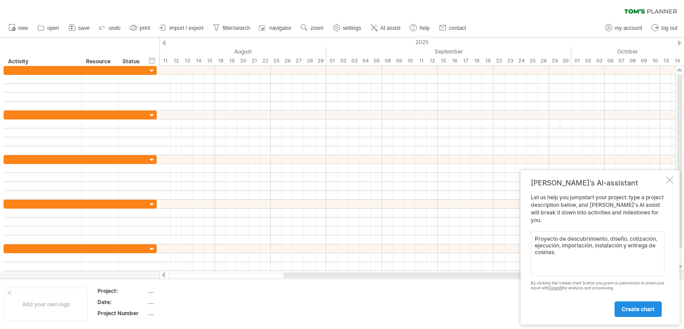
type textarea "Proyecto de descubrimiento, diseño, cotización, ejecución, importación, instala…"
click at [652, 306] on span "create chart" at bounding box center [638, 309] width 33 height 7
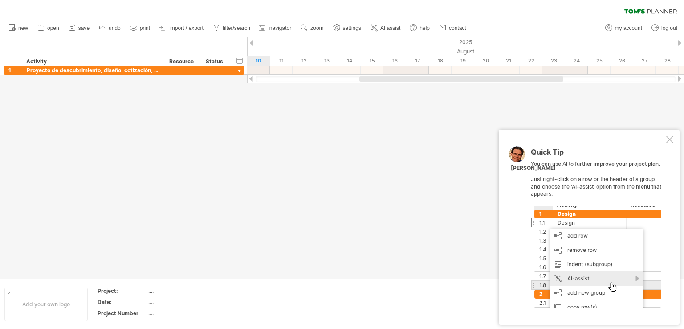
click at [662, 143] on div "Quick Tip You can use AI to further improve your project plan. Just right-click…" at bounding box center [589, 227] width 181 height 195
click at [663, 139] on div "Quick Tip You can use AI to further improve your project plan. Just right-click…" at bounding box center [589, 227] width 181 height 195
click at [592, 288] on div at bounding box center [596, 256] width 130 height 102
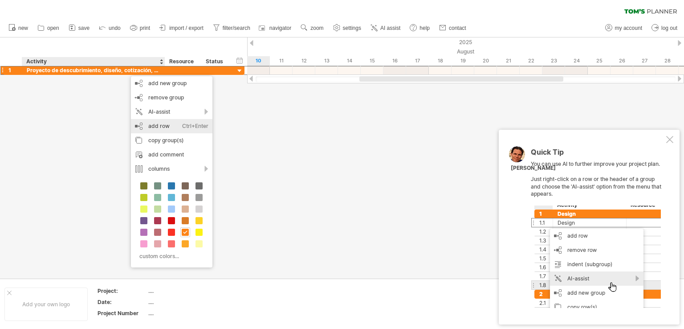
click at [162, 122] on div "add row Ctrl+Enter Cmd+Enter" at bounding box center [172, 126] width 82 height 14
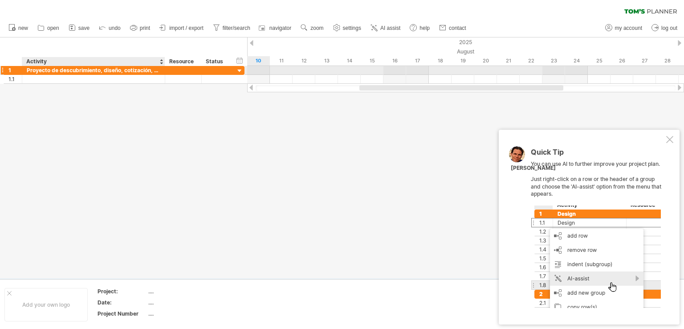
click at [115, 72] on div "Proyecto de descubrimiento, diseño, cotización, ejecución, importación, instala…" at bounding box center [94, 70] width 134 height 8
click at [115, 72] on input "**********" at bounding box center [94, 70] width 134 height 8
click at [54, 70] on input "**********" at bounding box center [94, 70] width 134 height 8
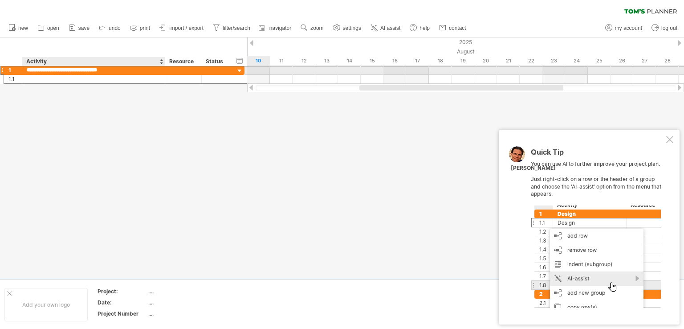
type input "**********"
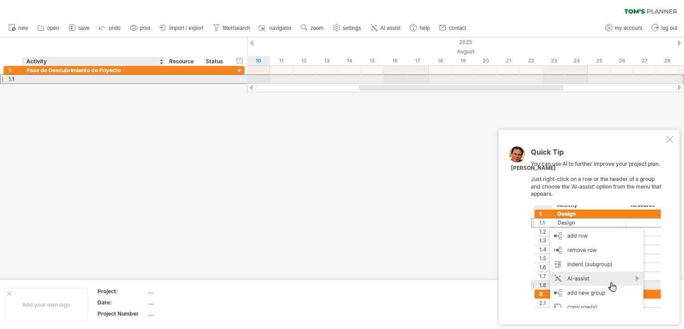
click at [61, 80] on div at bounding box center [94, 79] width 134 height 8
click at [67, 79] on div at bounding box center [94, 79] width 134 height 8
paste input "**********"
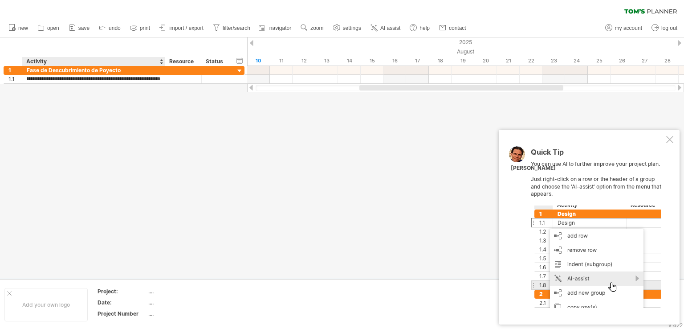
type input "**********"
click at [155, 114] on div at bounding box center [342, 157] width 684 height 241
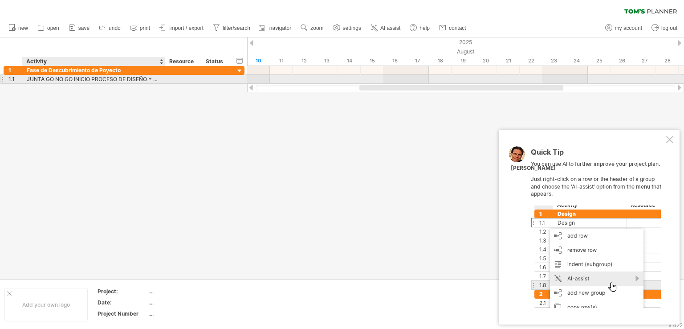
click at [153, 81] on div "JUNTA GO NO GO INICIO PROCESO DE DISEÑO + DEFINIR MOODBOARD PROPUESTA PRESUPUES…" at bounding box center [94, 79] width 134 height 8
click at [146, 79] on input "**********" at bounding box center [94, 79] width 134 height 8
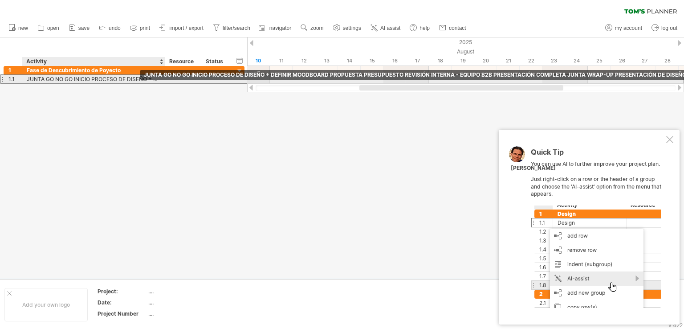
click at [129, 78] on div "JUNTA GO NO GO INICIO PROCESO DE DISEÑO + DEFINIR MOODBOARD PROPUESTA PRESUPUES…" at bounding box center [94, 79] width 134 height 8
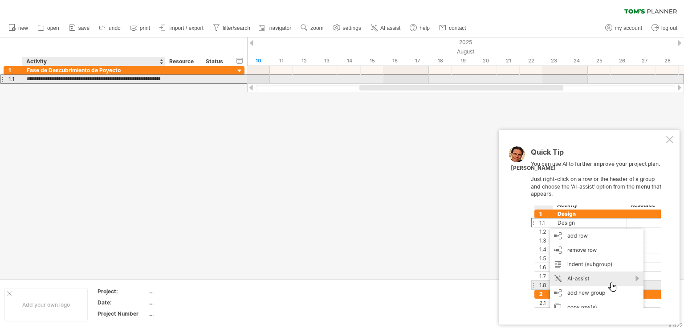
click at [129, 78] on input "**********" at bounding box center [94, 79] width 134 height 8
click at [157, 79] on input "**********" at bounding box center [94, 79] width 134 height 8
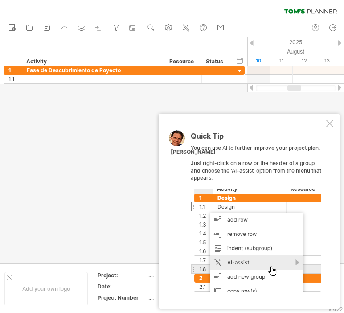
click at [329, 127] on div at bounding box center [329, 123] width 7 height 7
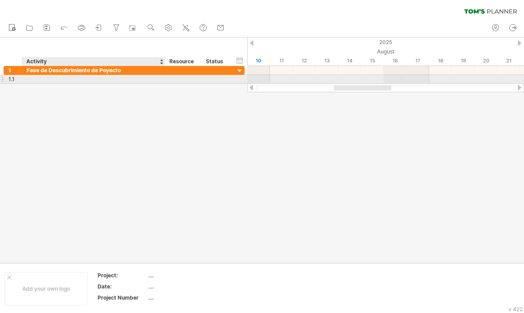
click at [76, 80] on div at bounding box center [94, 79] width 134 height 8
type input "**********"
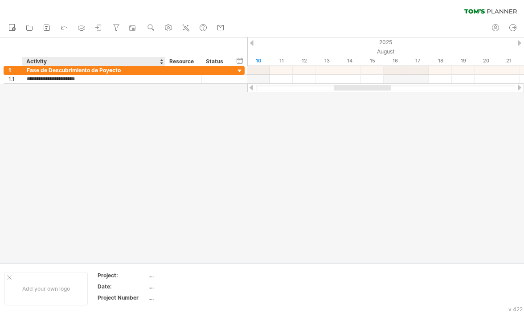
click at [90, 94] on div at bounding box center [262, 149] width 524 height 225
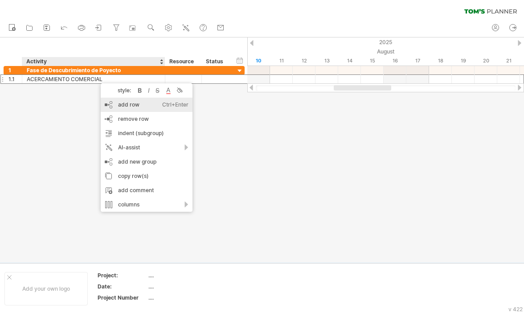
click at [134, 109] on div "add row Ctrl+Enter Cmd+Enter" at bounding box center [147, 105] width 92 height 14
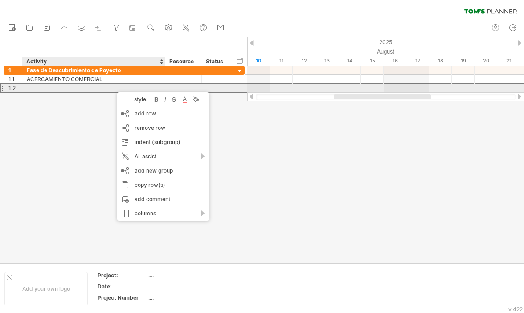
click at [66, 87] on div at bounding box center [94, 88] width 134 height 8
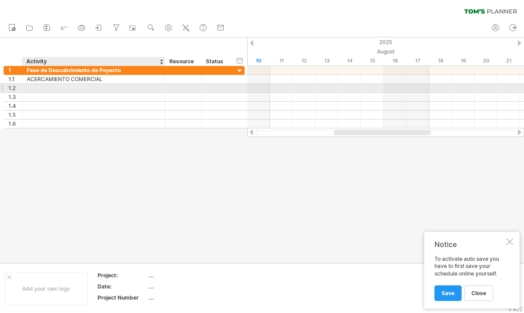
click at [66, 87] on div at bounding box center [94, 88] width 134 height 8
type input "**********"
type input "*"
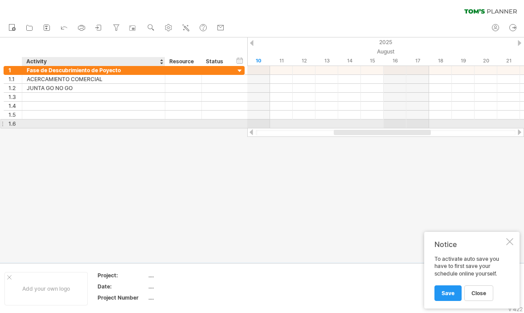
click at [71, 125] on div at bounding box center [94, 123] width 134 height 8
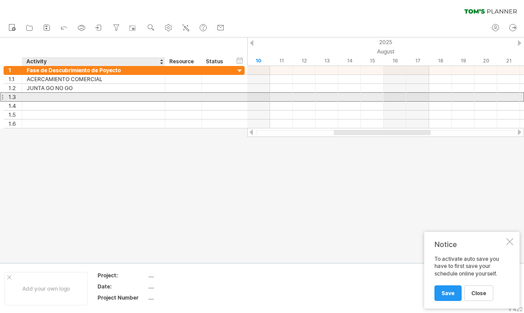
click at [60, 96] on div at bounding box center [94, 97] width 134 height 8
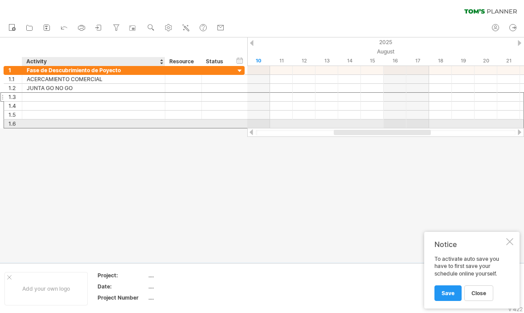
click at [66, 122] on div at bounding box center [94, 123] width 134 height 8
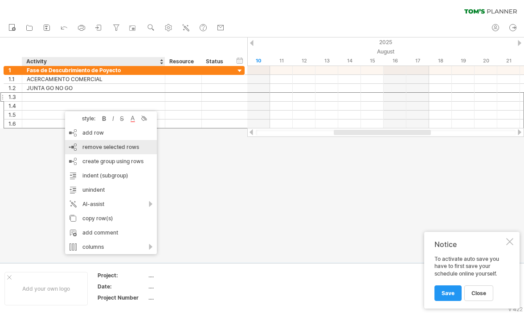
click at [103, 146] on span "remove selected rows" at bounding box center [110, 146] width 57 height 7
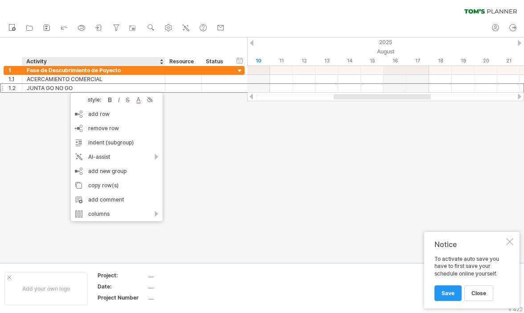
click at [47, 116] on div at bounding box center [262, 149] width 524 height 225
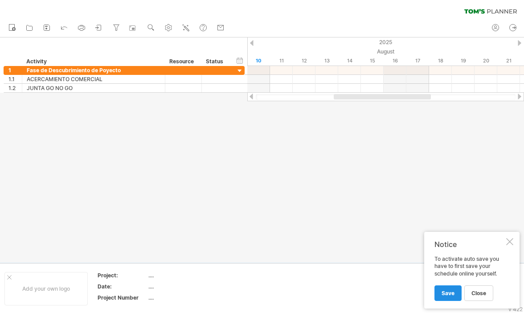
click at [451, 291] on span "Save" at bounding box center [447, 293] width 13 height 7
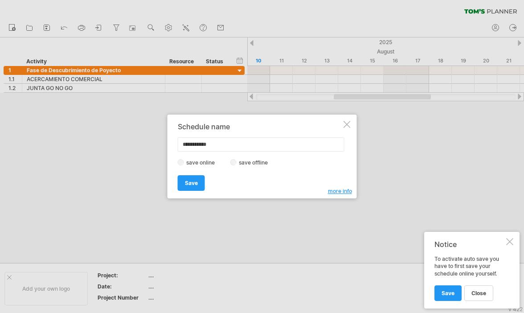
drag, startPoint x: 224, startPoint y: 147, endPoint x: 158, endPoint y: 144, distance: 65.5
click at [158, 144] on div "Trying to reach [DOMAIN_NAME] Connected again... 0% clear filter new 1" at bounding box center [262, 156] width 524 height 313
type input "*********"
click at [194, 181] on span "Save" at bounding box center [191, 183] width 13 height 7
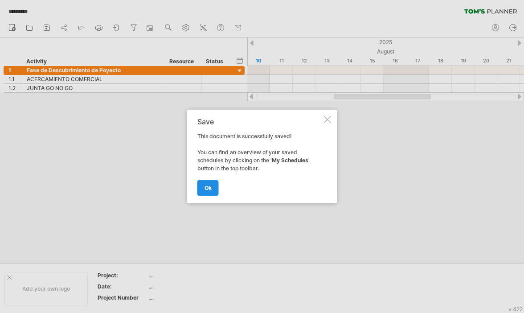
click at [208, 188] on span "ok" at bounding box center [207, 187] width 7 height 7
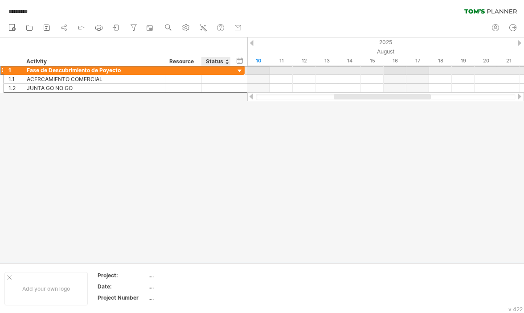
click at [234, 71] on div "**********" at bounding box center [124, 69] width 241 height 9
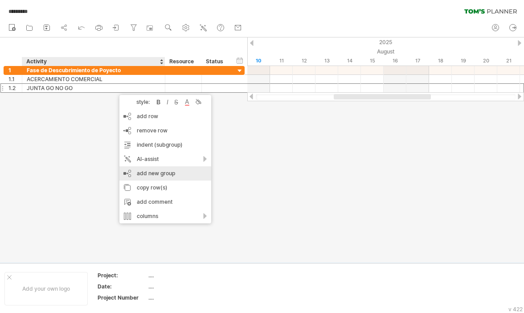
click at [153, 171] on div "add new group" at bounding box center [165, 173] width 92 height 14
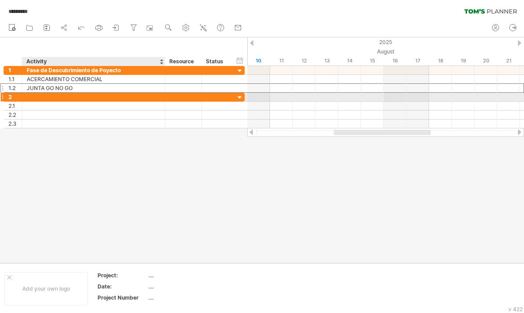
click at [45, 95] on div at bounding box center [94, 97] width 134 height 8
click at [45, 95] on input "text" at bounding box center [94, 97] width 134 height 8
type input "*"
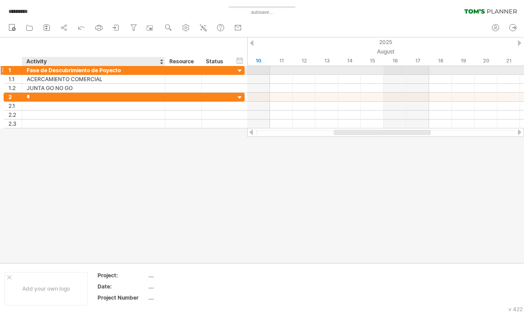
click at [38, 71] on div "Fase de Descubrimiento de Poyecto" at bounding box center [94, 70] width 134 height 8
click at [47, 69] on input "**********" at bounding box center [94, 70] width 134 height 8
type input "**********"
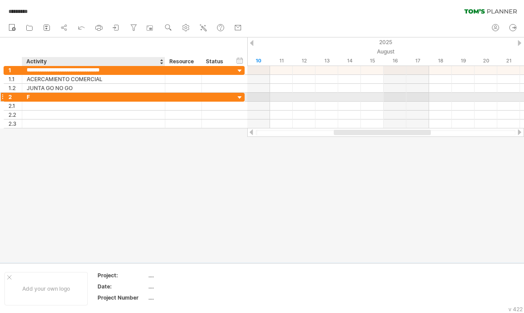
click at [41, 97] on div "F" at bounding box center [94, 97] width 134 height 8
type input "**********"
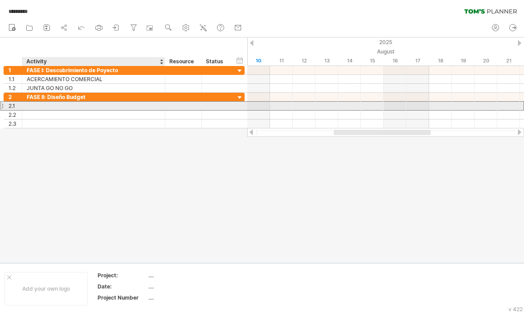
click at [45, 106] on div at bounding box center [94, 106] width 134 height 8
type input "**********"
click at [45, 106] on div "Definición de Moodboard" at bounding box center [94, 106] width 134 height 8
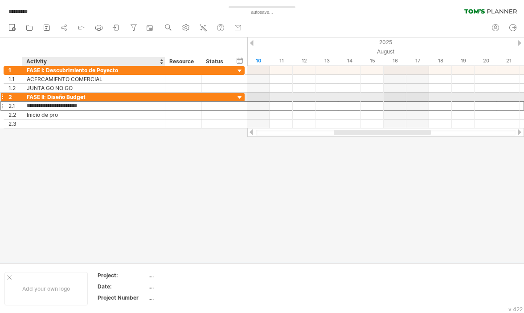
drag, startPoint x: 94, startPoint y: 104, endPoint x: 6, endPoint y: 100, distance: 87.9
click at [6, 100] on div "**********" at bounding box center [124, 111] width 241 height 36
type input "**********"
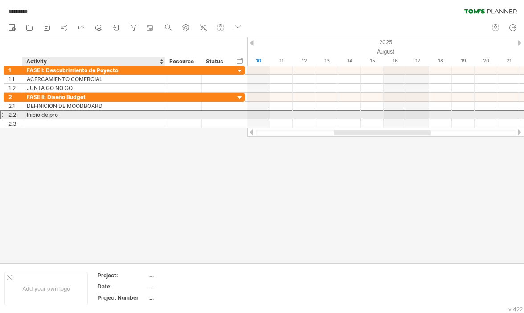
click at [56, 113] on div "Inicio de pro" at bounding box center [94, 114] width 134 height 8
click at [0, 0] on input "**********" at bounding box center [0, 0] width 0 height 0
type input "*"
type input "**********"
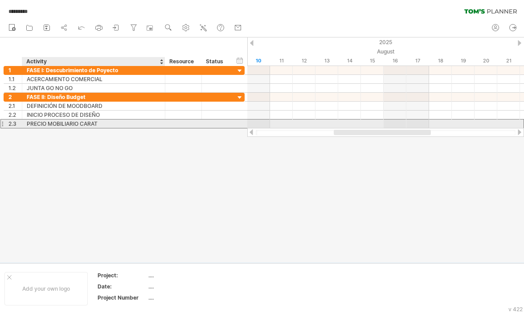
click at [81, 123] on div "PRECIO MOBILIARIO CARAT" at bounding box center [94, 123] width 134 height 8
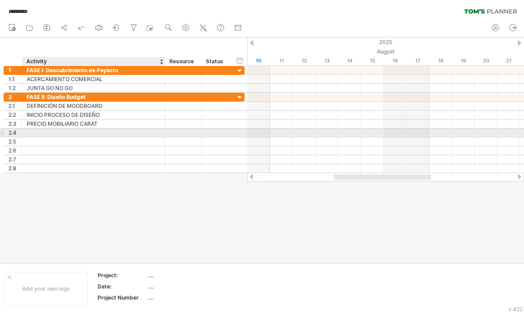
click at [45, 133] on div at bounding box center [94, 132] width 134 height 8
type input "*"
type input "**********"
click at [35, 131] on div "COTIZACIÓN DE [PERSON_NAME]" at bounding box center [94, 132] width 134 height 8
drag, startPoint x: 93, startPoint y: 130, endPoint x: 18, endPoint y: 129, distance: 74.9
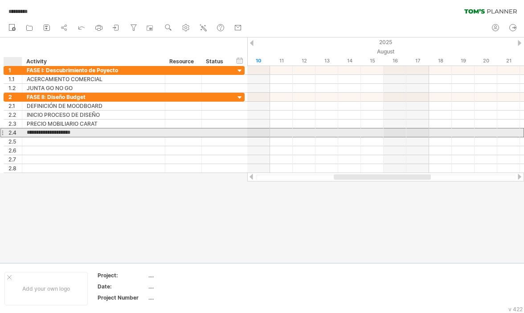
click at [18, 129] on div "**********" at bounding box center [124, 132] width 241 height 9
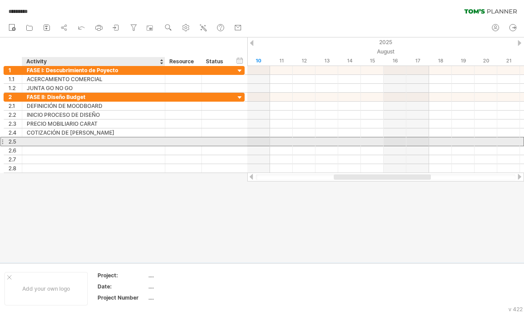
click at [53, 142] on div at bounding box center [94, 141] width 134 height 8
click at [0, 0] on input "text" at bounding box center [0, 0] width 0 height 0
paste input "**********"
type input "**********"
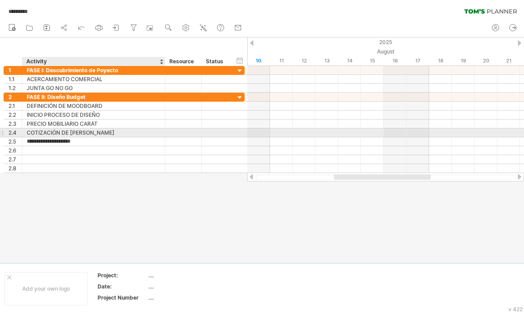
click at [65, 131] on div "COTIZACIÓN DE [PERSON_NAME]" at bounding box center [94, 132] width 134 height 8
click at [65, 131] on input "**********" at bounding box center [94, 132] width 134 height 8
type input "**********"
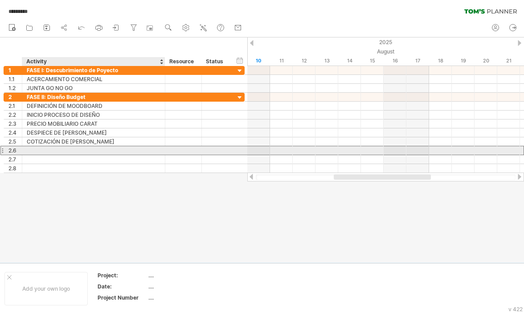
click at [82, 148] on div at bounding box center [94, 150] width 134 height 8
type input "**********"
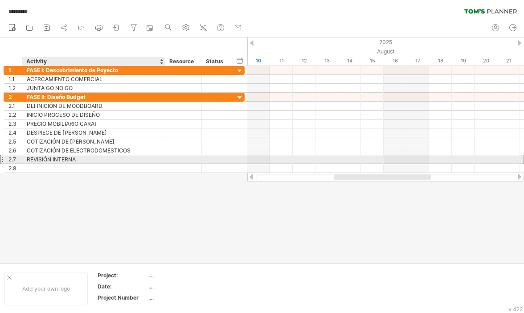
click at [121, 160] on div "REVISIÓN INTERNA" at bounding box center [94, 159] width 134 height 8
type input "**********"
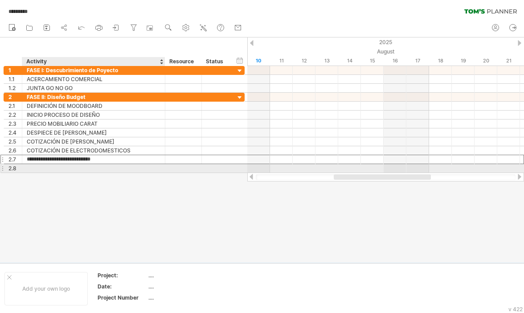
click at [101, 168] on div at bounding box center [94, 168] width 134 height 8
type input "*"
type input "**********"
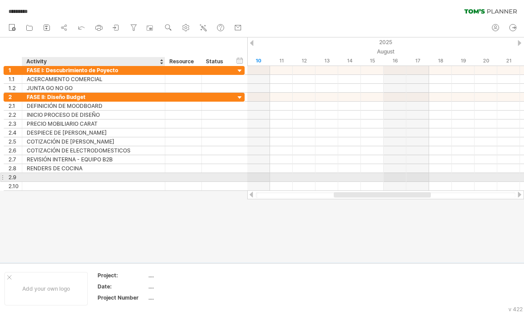
click at [94, 175] on div at bounding box center [94, 177] width 134 height 8
type input "**********"
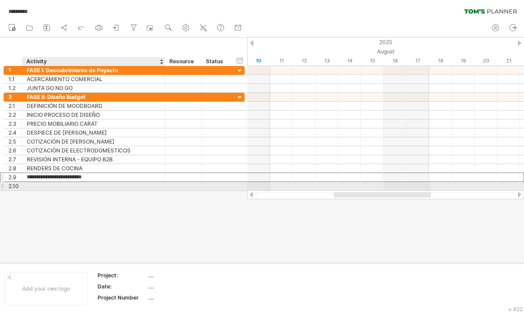
click at [73, 187] on div at bounding box center [94, 186] width 134 height 8
type input "**********"
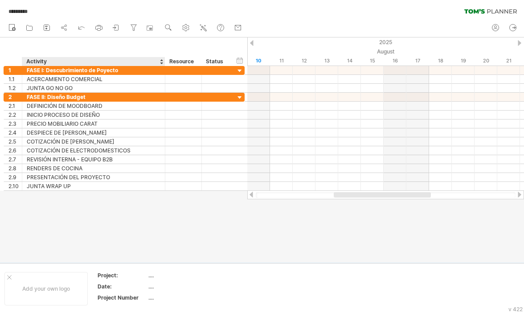
click at [45, 195] on div at bounding box center [262, 149] width 524 height 225
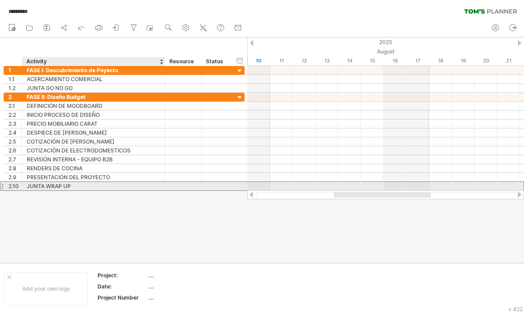
click at [78, 189] on div "**********" at bounding box center [124, 185] width 241 height 9
click at [92, 182] on div "JUNTA WRAP UP" at bounding box center [94, 186] width 134 height 8
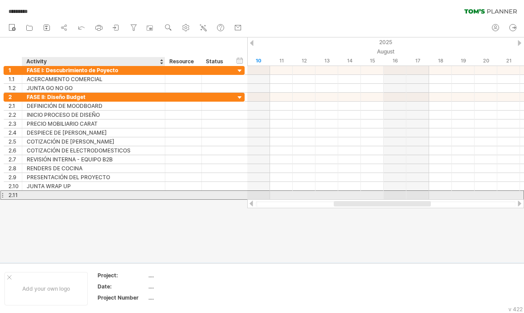
click at [75, 193] on div at bounding box center [94, 195] width 134 height 8
click at [75, 193] on input "text" at bounding box center [94, 195] width 134 height 8
paste input "**********"
type input "**********"
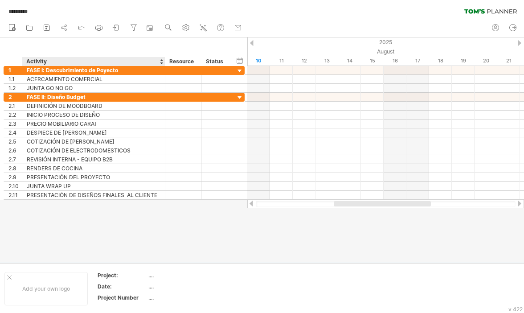
click at [119, 232] on div at bounding box center [262, 149] width 524 height 225
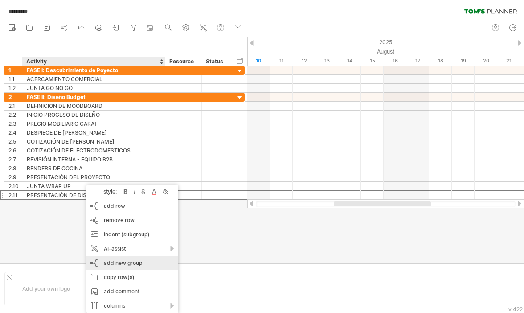
click at [131, 261] on div "add new group" at bounding box center [132, 263] width 92 height 14
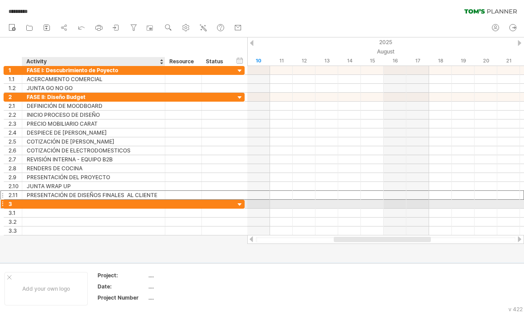
click at [57, 204] on div at bounding box center [94, 204] width 134 height 8
type input "**********"
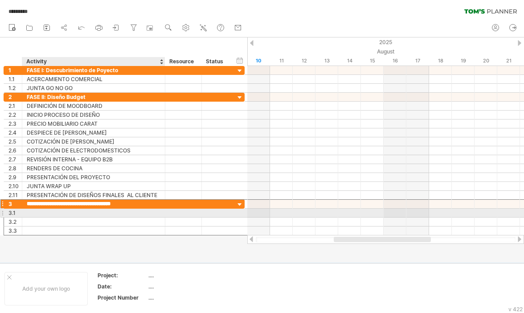
click at [67, 211] on div at bounding box center [94, 212] width 134 height 8
type input "**********"
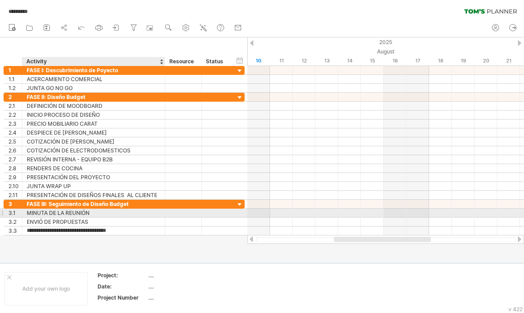
type input "**********"
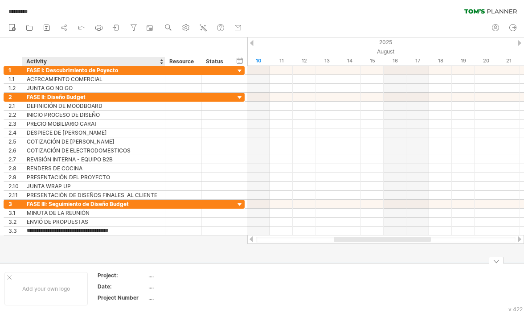
click at [142, 239] on div at bounding box center [262, 149] width 524 height 225
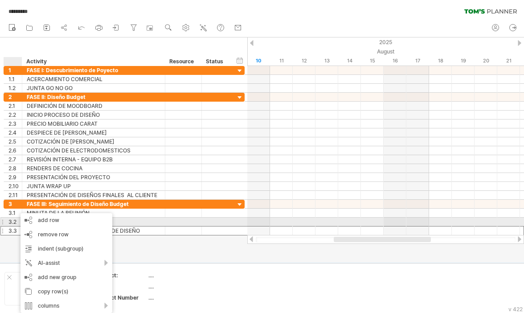
click at [130, 220] on div "ENVIÓ DE PROPUESTAS" at bounding box center [94, 221] width 134 height 8
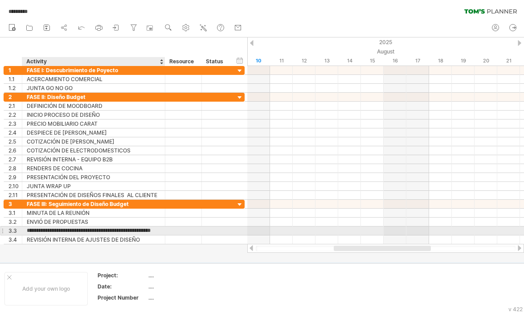
scroll to position [0, 38]
click at [71, 229] on input "**********" at bounding box center [94, 230] width 134 height 8
drag, startPoint x: 102, startPoint y: 229, endPoint x: 56, endPoint y: 230, distance: 45.9
click at [56, 230] on input "**********" at bounding box center [94, 230] width 134 height 8
type input "**********"
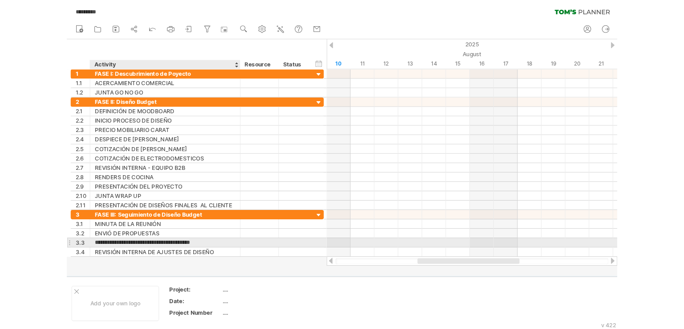
scroll to position [0, 0]
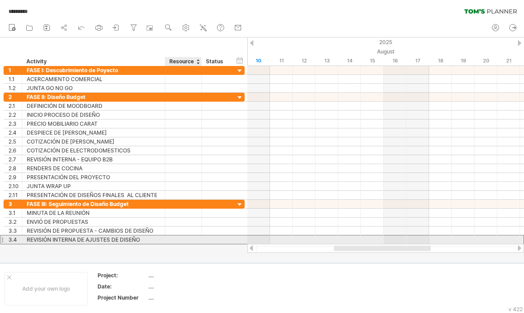
click at [187, 235] on div at bounding box center [183, 239] width 27 height 8
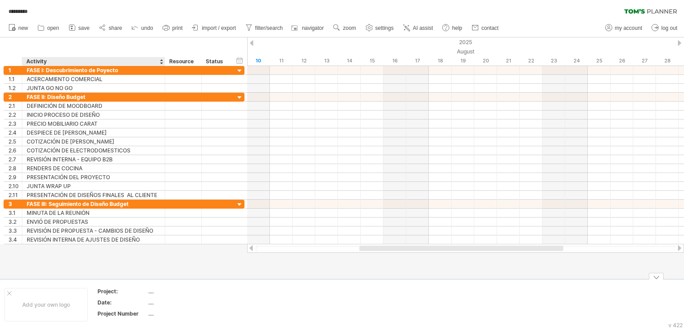
click at [153, 291] on div "...." at bounding box center [185, 291] width 75 height 8
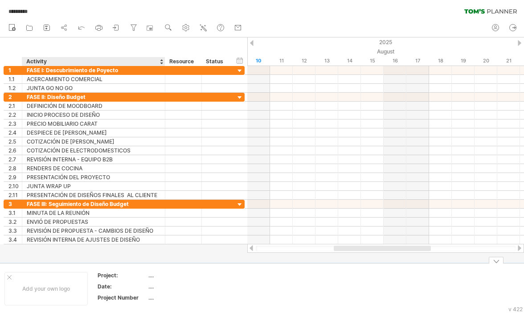
click at [151, 271] on div "...." at bounding box center [185, 275] width 75 height 8
type input "**********"
click at [169, 286] on div "...." at bounding box center [185, 286] width 75 height 8
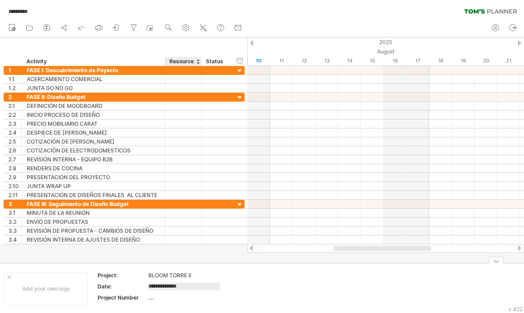
type input "**********"
click at [151, 298] on div "...." at bounding box center [185, 298] width 75 height 8
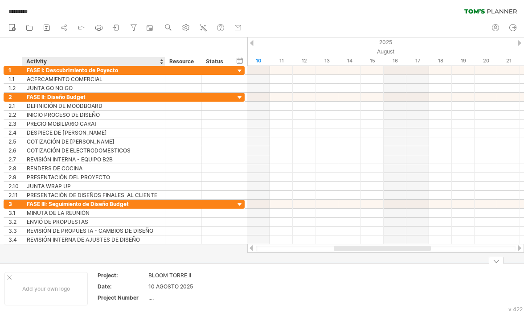
click at [155, 295] on div "...." at bounding box center [185, 298] width 75 height 8
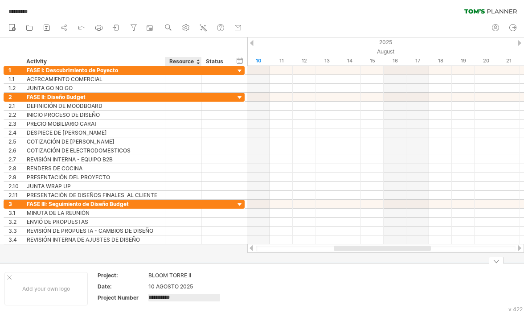
type input "**********"
click at [278, 276] on td at bounding box center [264, 288] width 70 height 34
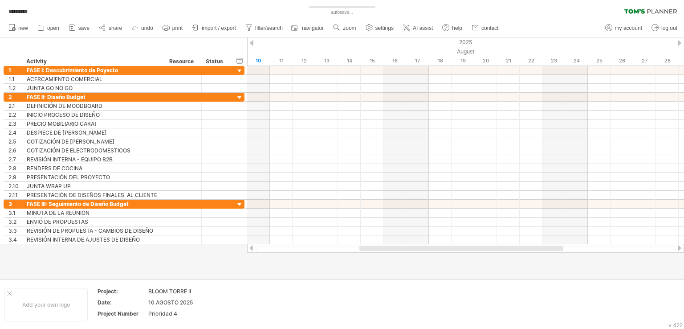
click at [253, 45] on div at bounding box center [252, 43] width 4 height 6
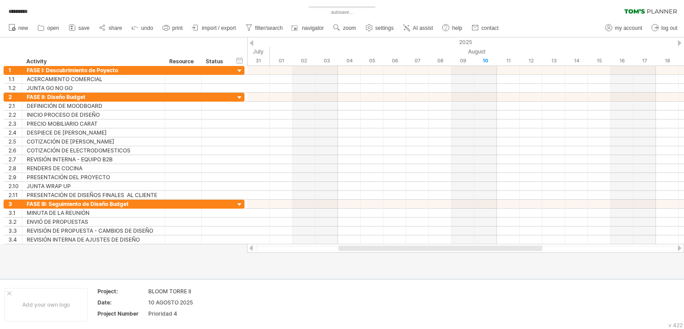
click at [253, 45] on div at bounding box center [252, 43] width 4 height 6
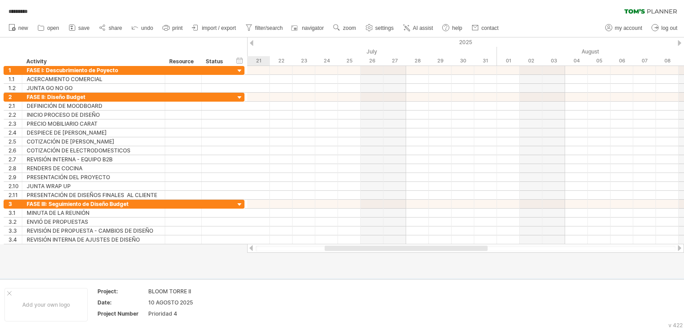
click at [252, 45] on div at bounding box center [252, 43] width 4 height 6
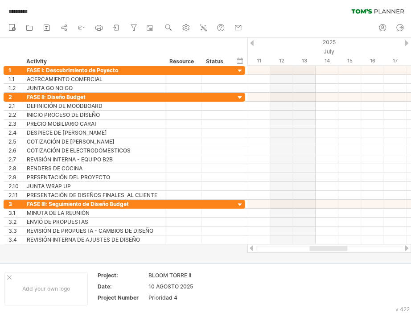
click at [406, 43] on div at bounding box center [406, 43] width 4 height 6
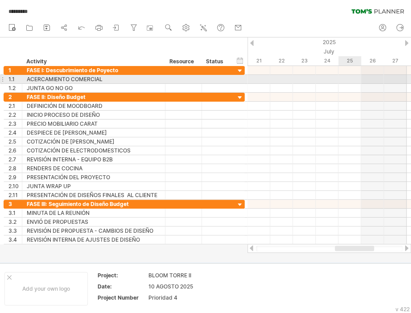
click at [349, 79] on div at bounding box center [328, 79] width 163 height 9
click at [347, 80] on div at bounding box center [328, 79] width 163 height 9
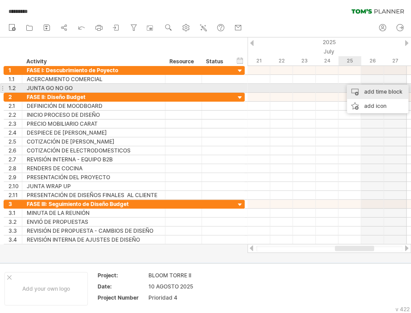
click at [364, 89] on div "add time block" at bounding box center [377, 92] width 61 height 14
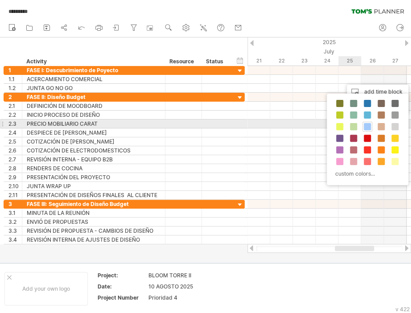
click at [367, 127] on span at bounding box center [367, 126] width 7 height 7
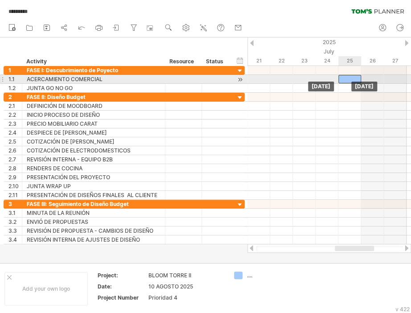
drag, startPoint x: 363, startPoint y: 77, endPoint x: 351, endPoint y: 79, distance: 11.3
click at [351, 79] on div at bounding box center [349, 79] width 23 height 8
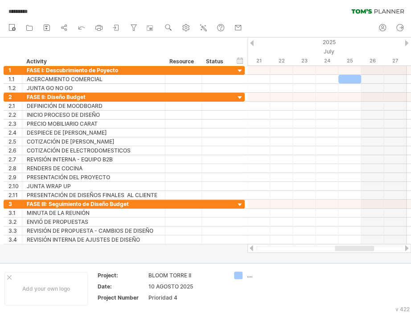
click at [405, 44] on div at bounding box center [406, 43] width 4 height 6
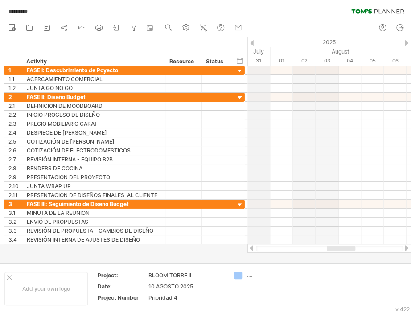
click at [255, 42] on div "2025" at bounding box center [384, 41] width 2136 height 9
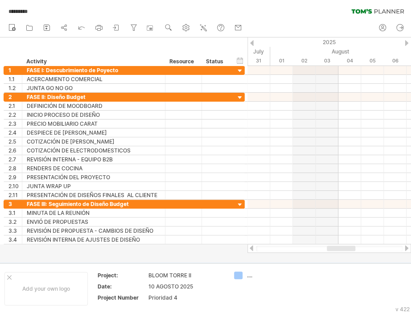
click at [250, 45] on div at bounding box center [252, 43] width 4 height 6
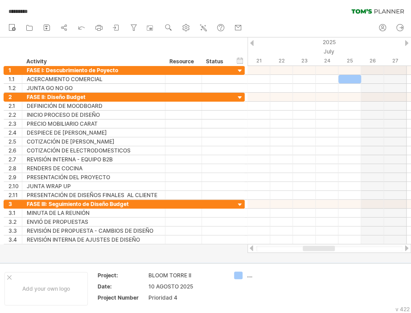
click at [403, 248] on div at bounding box center [406, 248] width 7 height 6
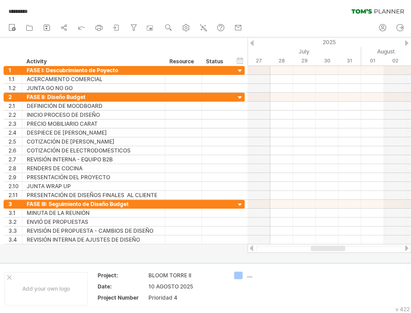
drag, startPoint x: 347, startPoint y: 248, endPoint x: 333, endPoint y: 248, distance: 13.8
click at [333, 248] on div at bounding box center [328, 247] width 34 height 5
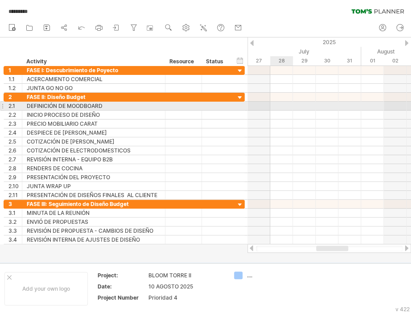
click at [285, 106] on div at bounding box center [328, 106] width 163 height 9
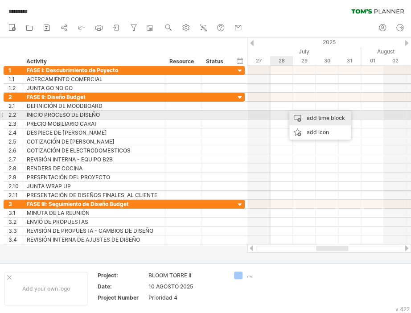
click at [310, 117] on div "add time block" at bounding box center [319, 118] width 61 height 14
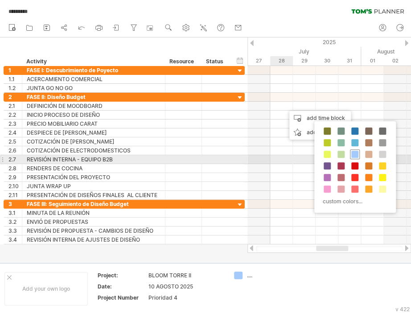
click at [352, 154] on span at bounding box center [354, 154] width 7 height 7
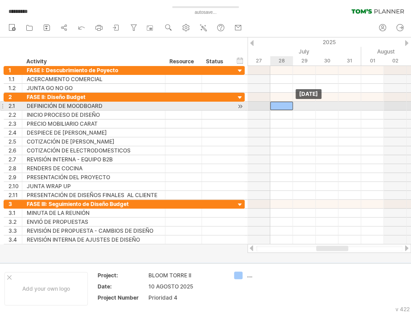
drag, startPoint x: 290, startPoint y: 105, endPoint x: 281, endPoint y: 106, distance: 9.8
click at [280, 106] on div at bounding box center [281, 106] width 23 height 8
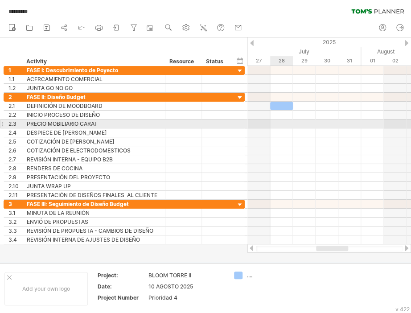
click at [285, 125] on div at bounding box center [328, 123] width 163 height 9
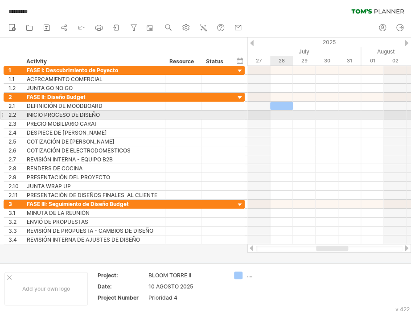
click at [282, 114] on div at bounding box center [328, 114] width 163 height 9
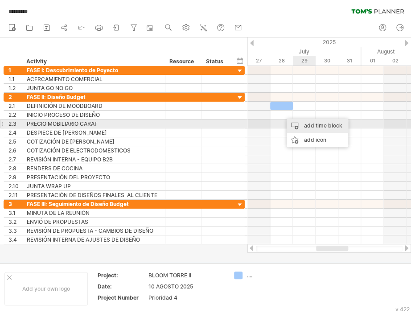
click at [308, 123] on div "add time block" at bounding box center [316, 125] width 61 height 14
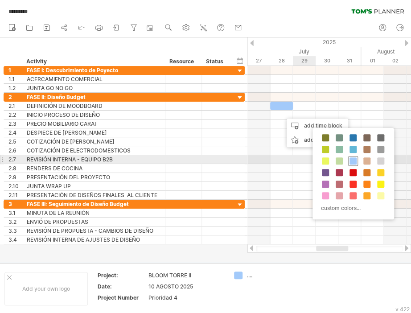
click at [354, 157] on span at bounding box center [352, 160] width 7 height 7
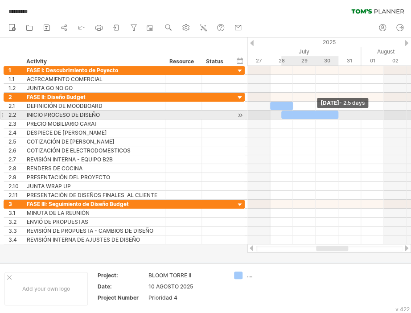
drag, startPoint x: 302, startPoint y: 115, endPoint x: 341, endPoint y: 117, distance: 39.7
click at [341, 117] on div "[DATE] - 2.5 days [DATE]" at bounding box center [328, 155] width 163 height 178
click at [335, 113] on div at bounding box center [309, 114] width 57 height 8
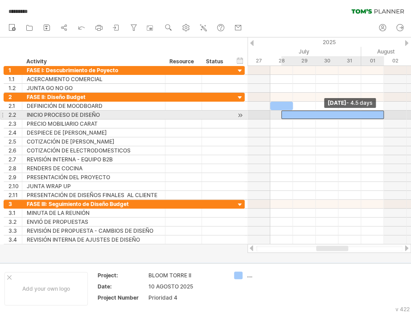
drag, startPoint x: 337, startPoint y: 113, endPoint x: 380, endPoint y: 111, distance: 42.8
click at [380, 111] on div at bounding box center [332, 114] width 102 height 8
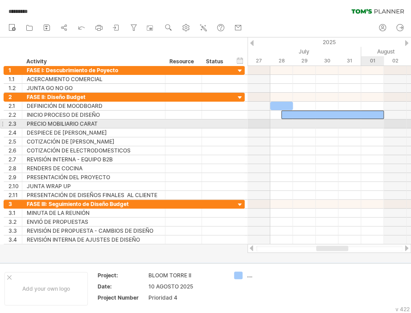
click at [372, 123] on div at bounding box center [328, 123] width 163 height 9
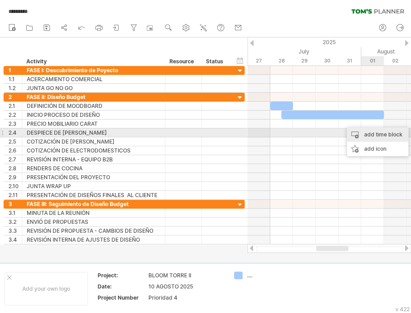
click at [373, 135] on div "add time block" at bounding box center [377, 134] width 61 height 14
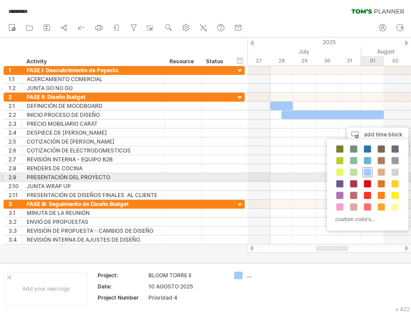
click at [366, 174] on span at bounding box center [367, 171] width 7 height 7
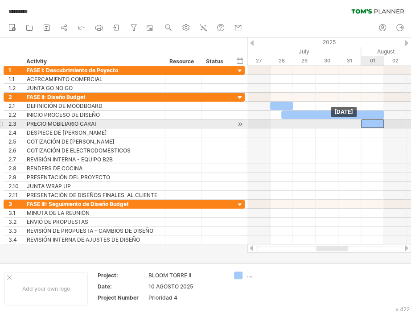
drag, startPoint x: 388, startPoint y: 123, endPoint x: 373, endPoint y: 122, distance: 15.7
click at [373, 122] on div at bounding box center [372, 123] width 23 height 8
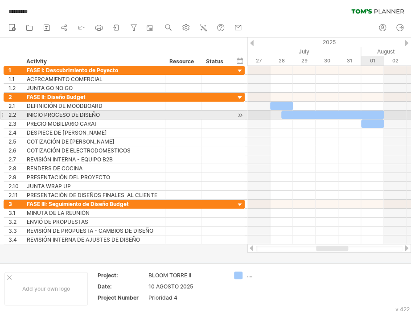
click at [376, 111] on div at bounding box center [332, 114] width 102 height 8
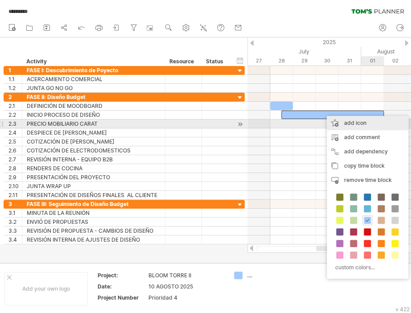
click at [366, 123] on div "add icon" at bounding box center [368, 123] width 82 height 14
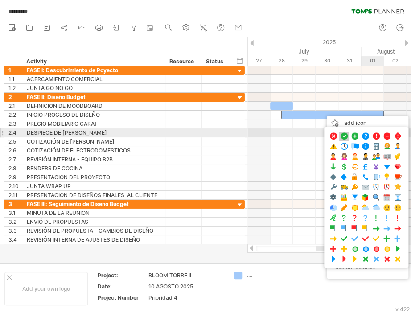
click at [344, 135] on span at bounding box center [343, 136] width 9 height 8
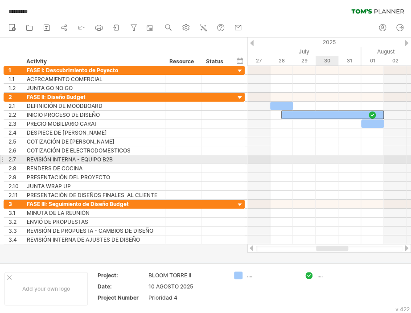
click at [328, 161] on div at bounding box center [328, 159] width 163 height 9
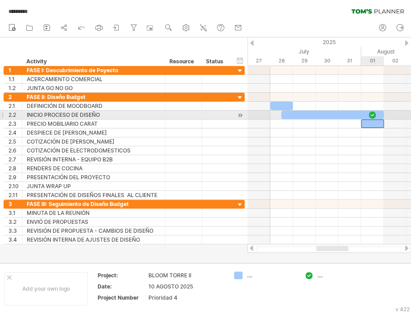
click at [374, 119] on div at bounding box center [372, 123] width 23 height 8
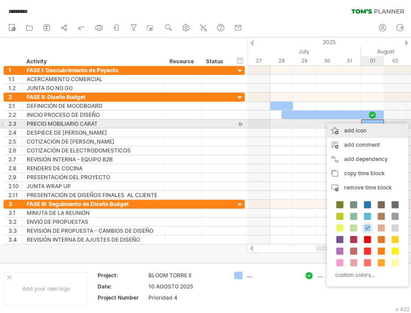
click at [355, 128] on div "add icon" at bounding box center [368, 130] width 82 height 14
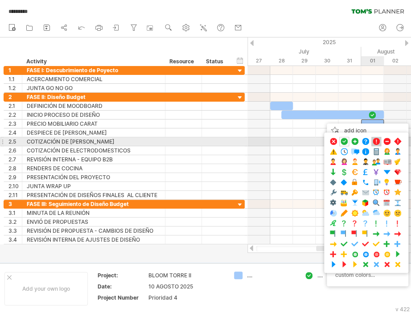
click at [376, 142] on span at bounding box center [376, 141] width 9 height 8
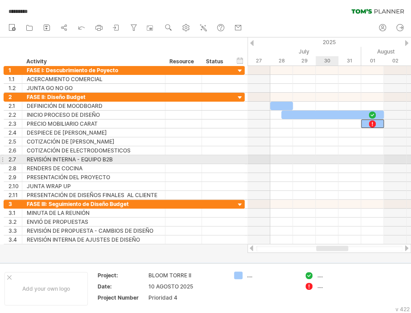
click at [327, 158] on div at bounding box center [328, 159] width 163 height 9
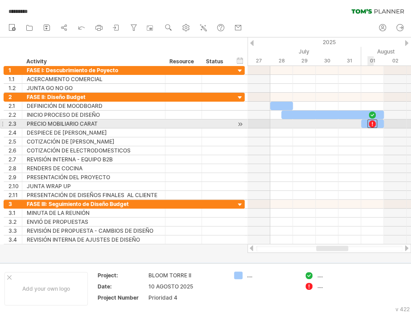
click at [372, 120] on div at bounding box center [372, 123] width 10 height 8
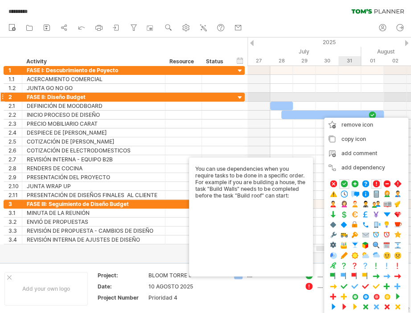
click at [339, 98] on div at bounding box center [328, 97] width 163 height 9
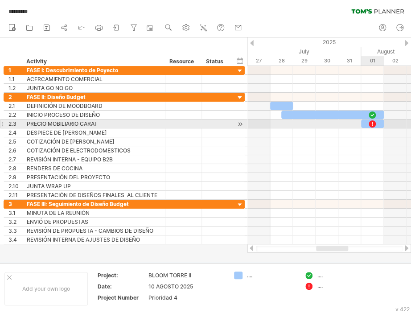
click at [372, 123] on div at bounding box center [372, 123] width 9 height 8
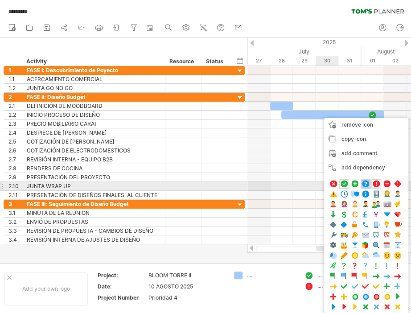
click at [364, 183] on span at bounding box center [365, 184] width 9 height 8
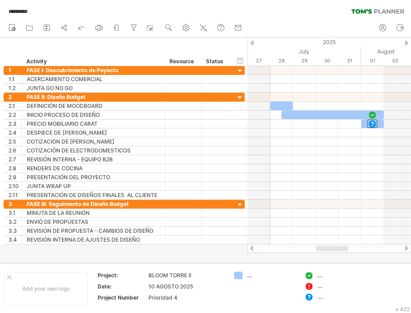
click at [405, 245] on div at bounding box center [406, 248] width 7 height 6
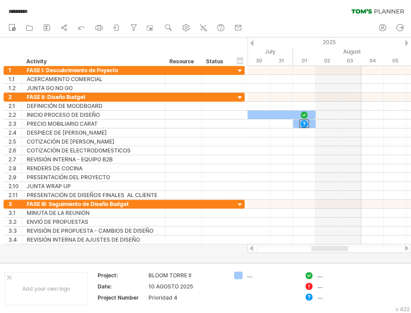
drag, startPoint x: 348, startPoint y: 248, endPoint x: 328, endPoint y: 250, distance: 20.7
click at [328, 250] on div at bounding box center [329, 247] width 37 height 5
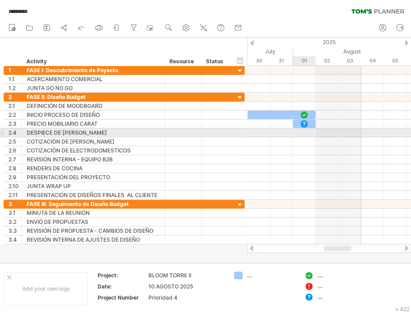
click at [305, 132] on div at bounding box center [328, 132] width 163 height 9
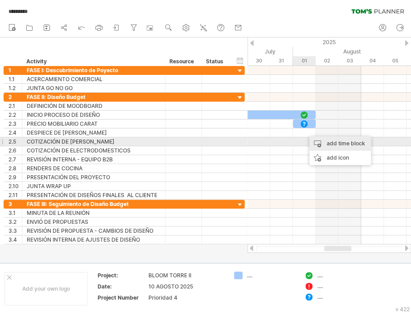
click at [326, 143] on div "add time block" at bounding box center [339, 143] width 61 height 14
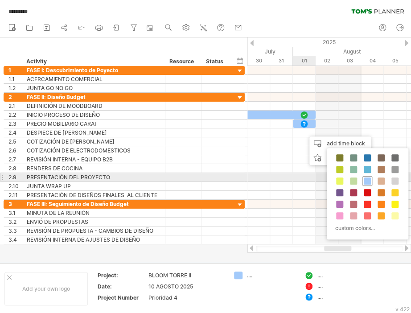
click at [367, 180] on span at bounding box center [367, 180] width 7 height 7
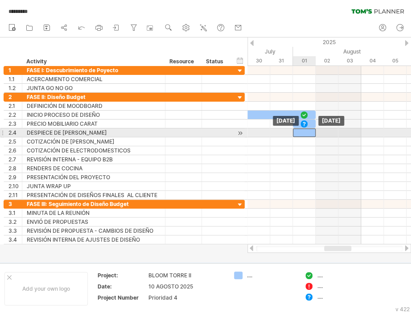
drag, startPoint x: 314, startPoint y: 132, endPoint x: 301, endPoint y: 131, distance: 13.0
click at [301, 131] on div at bounding box center [304, 132] width 23 height 8
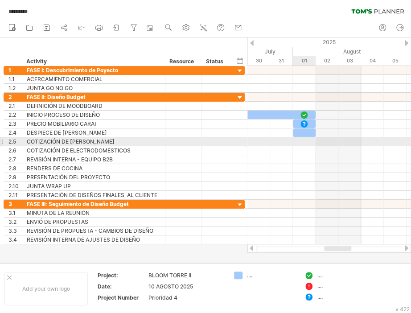
click at [306, 141] on div at bounding box center [328, 141] width 163 height 9
click at [263, 143] on div at bounding box center [328, 141] width 163 height 9
click at [257, 141] on div at bounding box center [328, 141] width 163 height 9
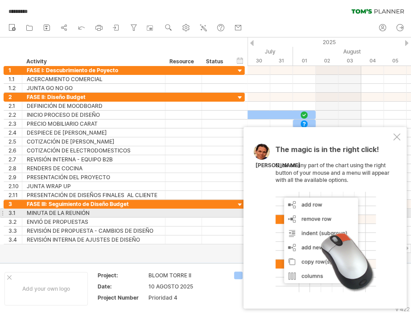
click at [339, 216] on div at bounding box center [325, 242] width 100 height 100
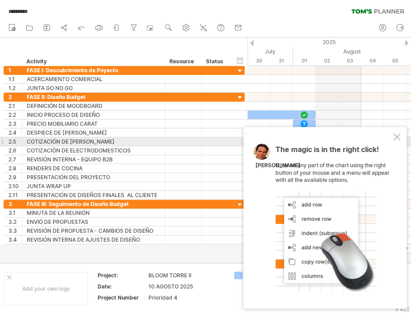
click at [398, 139] on div at bounding box center [396, 136] width 7 height 7
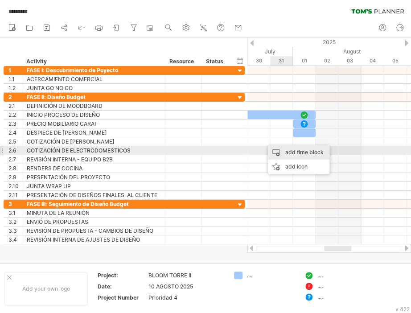
click at [298, 148] on div "add time block" at bounding box center [298, 152] width 61 height 14
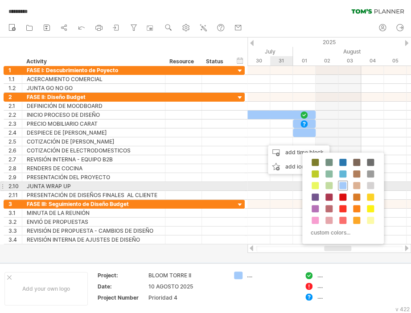
click at [339, 186] on span at bounding box center [342, 185] width 7 height 7
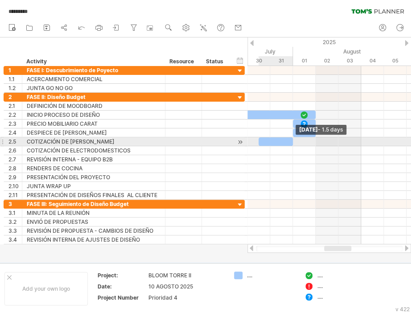
drag, startPoint x: 280, startPoint y: 138, endPoint x: 296, endPoint y: 137, distance: 16.0
click at [296, 137] on div "[DATE] - 1.5 days [DATE]" at bounding box center [328, 155] width 163 height 178
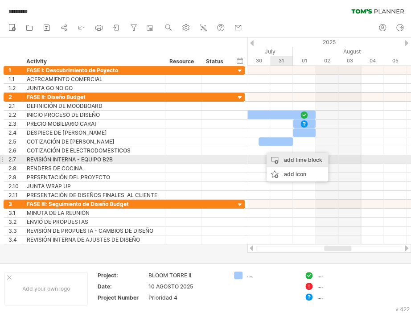
click at [287, 161] on div "add time block" at bounding box center [296, 160] width 61 height 14
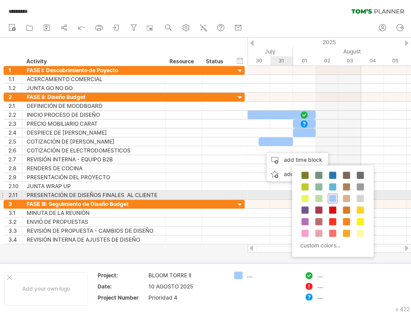
click at [332, 196] on span at bounding box center [332, 198] width 7 height 7
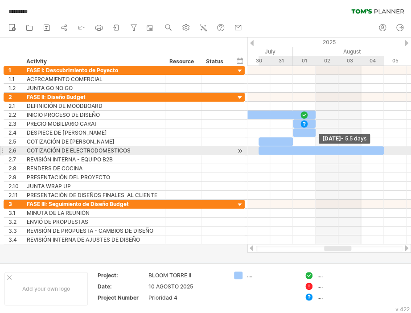
drag, startPoint x: 279, startPoint y: 151, endPoint x: 385, endPoint y: 146, distance: 106.1
click at [385, 146] on div "[DATE] - 5.5 days [DATE]" at bounding box center [328, 155] width 163 height 178
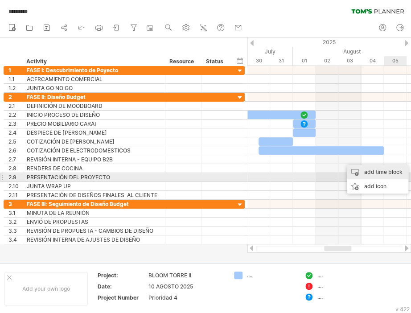
click at [383, 174] on div "add time block" at bounding box center [377, 172] width 61 height 14
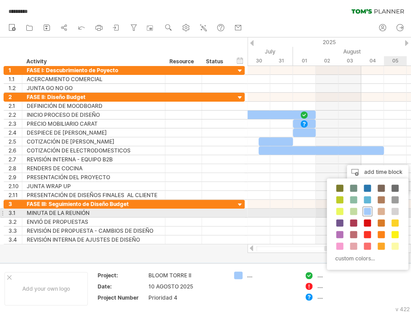
click at [367, 210] on span at bounding box center [367, 211] width 7 height 7
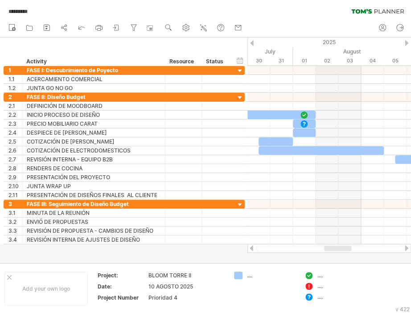
click at [403, 247] on div at bounding box center [406, 248] width 7 height 6
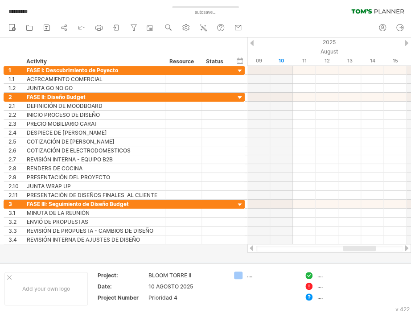
click at [251, 249] on div at bounding box center [251, 248] width 7 height 6
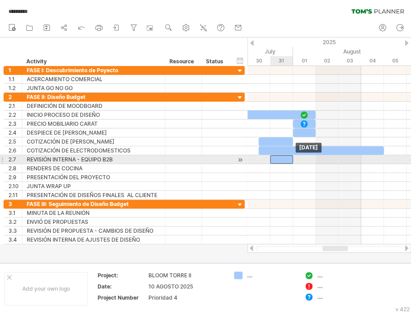
drag, startPoint x: 401, startPoint y: 158, endPoint x: 271, endPoint y: 159, distance: 129.6
click at [271, 159] on div at bounding box center [281, 159] width 23 height 8
drag, startPoint x: 282, startPoint y: 158, endPoint x: 305, endPoint y: 156, distance: 22.3
click at [305, 156] on div at bounding box center [304, 159] width 23 height 8
click at [304, 161] on div at bounding box center [304, 159] width 23 height 8
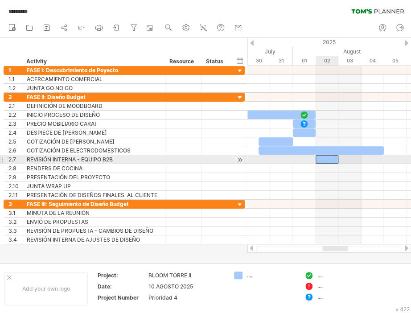
drag, startPoint x: 304, startPoint y: 161, endPoint x: 327, endPoint y: 161, distance: 22.7
click at [327, 161] on div at bounding box center [326, 159] width 23 height 8
drag, startPoint x: 329, startPoint y: 157, endPoint x: 395, endPoint y: 156, distance: 65.9
click at [401, 156] on div at bounding box center [395, 159] width 23 height 8
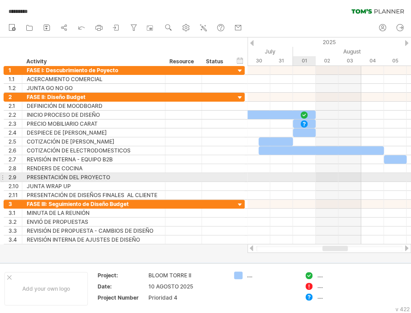
click at [298, 176] on div at bounding box center [328, 177] width 163 height 9
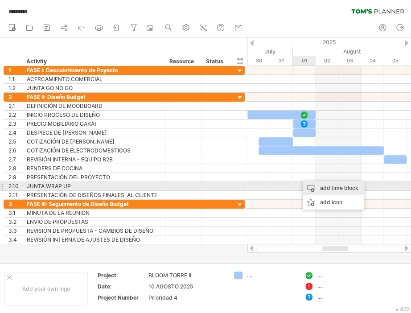
click at [326, 185] on div "add time block" at bounding box center [332, 188] width 61 height 14
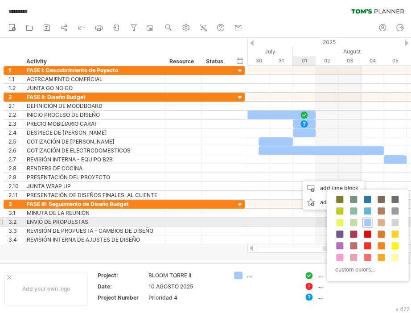
click at [369, 223] on span at bounding box center [367, 222] width 7 height 7
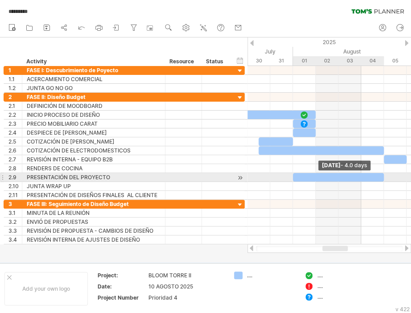
drag, startPoint x: 315, startPoint y: 176, endPoint x: 381, endPoint y: 176, distance: 65.9
click at [382, 176] on span at bounding box center [384, 177] width 4 height 8
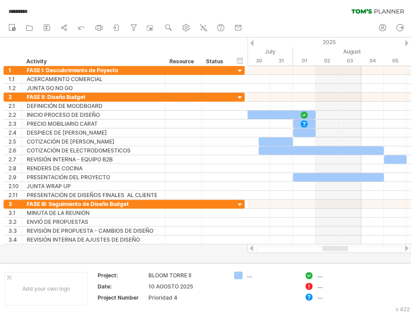
click at [406, 249] on div at bounding box center [406, 248] width 7 height 6
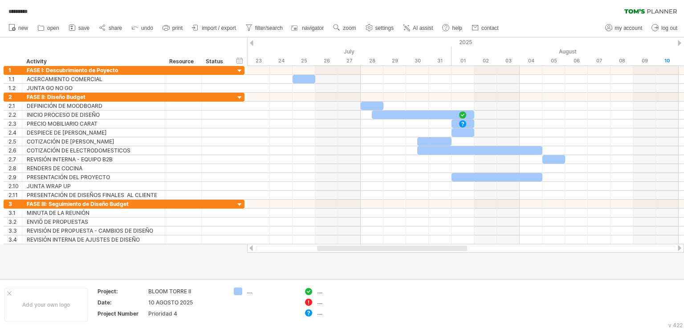
drag, startPoint x: 489, startPoint y: 248, endPoint x: 357, endPoint y: 262, distance: 132.6
click at [357, 262] on div "Trying to reach [DOMAIN_NAME] Connected again... 0% autosave... ********* clear…" at bounding box center [342, 164] width 684 height 329
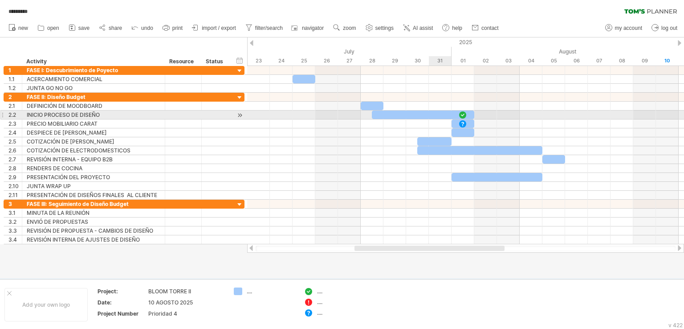
click at [434, 111] on div at bounding box center [423, 114] width 102 height 8
drag, startPoint x: 475, startPoint y: 114, endPoint x: 451, endPoint y: 115, distance: 24.1
click at [451, 115] on span at bounding box center [452, 114] width 4 height 8
click at [469, 112] on div at bounding box center [465, 114] width 437 height 9
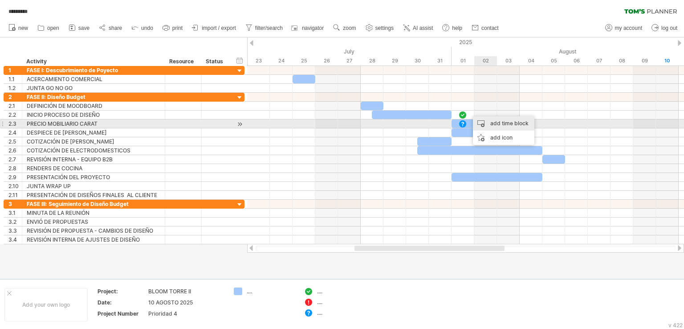
click at [496, 122] on div "add time block" at bounding box center [503, 123] width 61 height 14
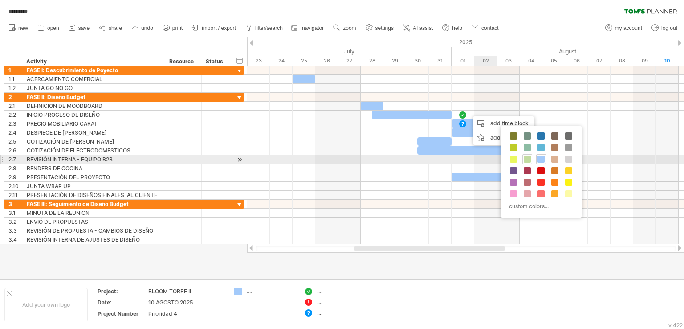
click at [527, 157] on span at bounding box center [527, 158] width 7 height 7
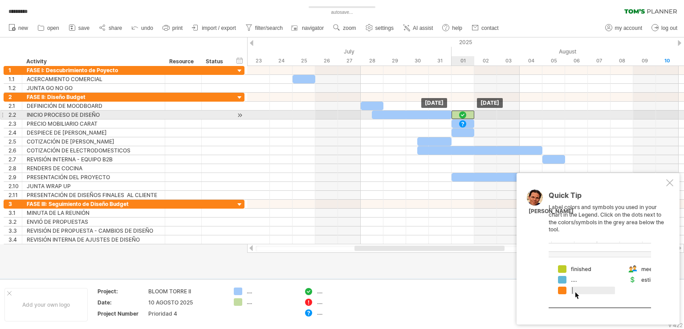
drag, startPoint x: 476, startPoint y: 114, endPoint x: 469, endPoint y: 114, distance: 7.1
click at [469, 114] on div at bounding box center [463, 114] width 23 height 8
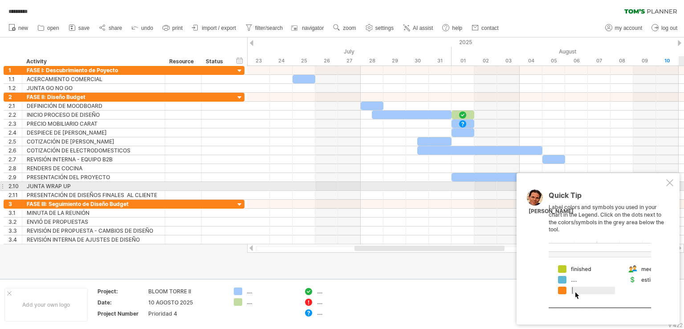
click at [672, 183] on div at bounding box center [669, 182] width 7 height 7
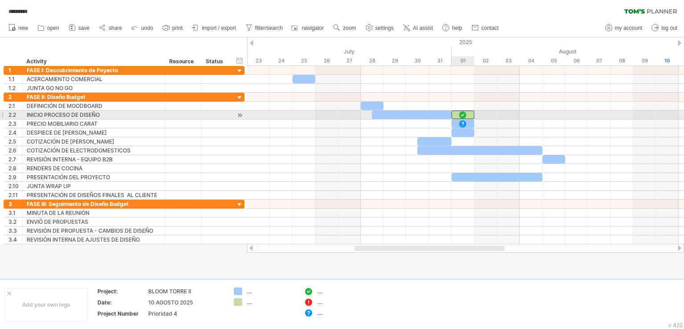
click at [469, 117] on div at bounding box center [463, 114] width 23 height 8
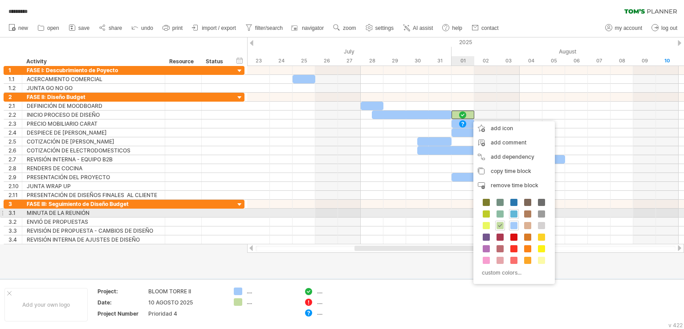
click at [515, 209] on div at bounding box center [514, 214] width 10 height 10
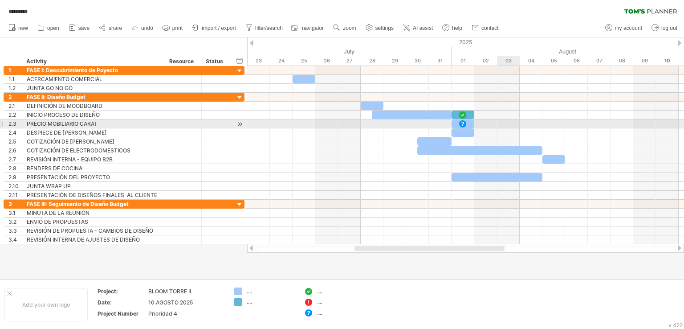
click at [509, 122] on div at bounding box center [465, 123] width 437 height 9
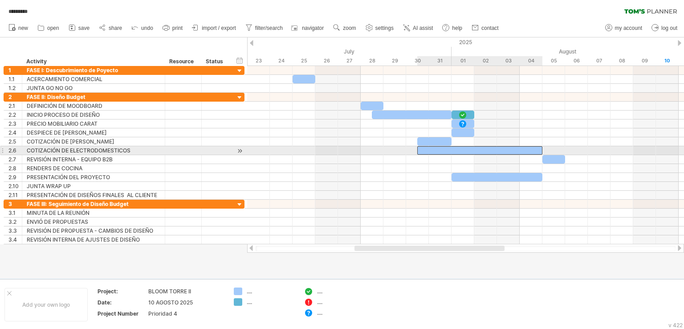
click at [528, 149] on div at bounding box center [479, 150] width 125 height 8
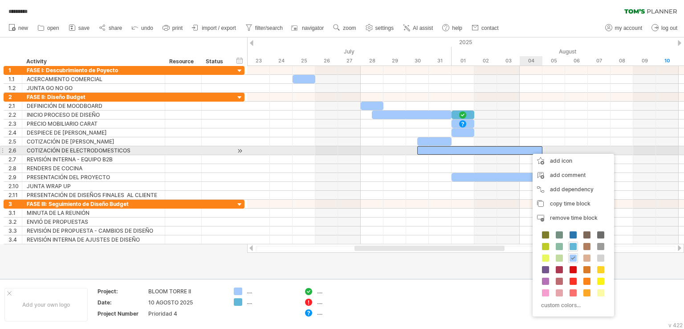
click at [533, 149] on div at bounding box center [479, 150] width 125 height 8
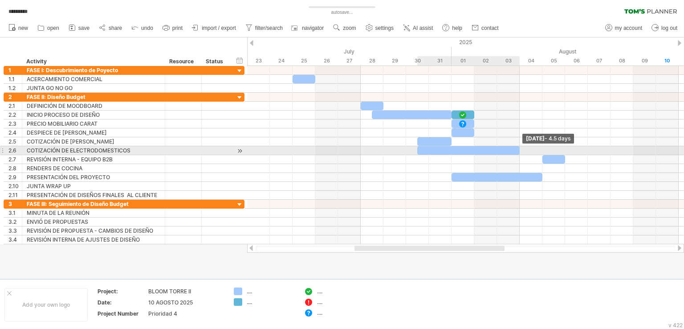
drag, startPoint x: 541, startPoint y: 149, endPoint x: 522, endPoint y: 149, distance: 19.6
click at [522, 149] on div "[DATE] - 4.5 days [DATE]" at bounding box center [465, 155] width 437 height 178
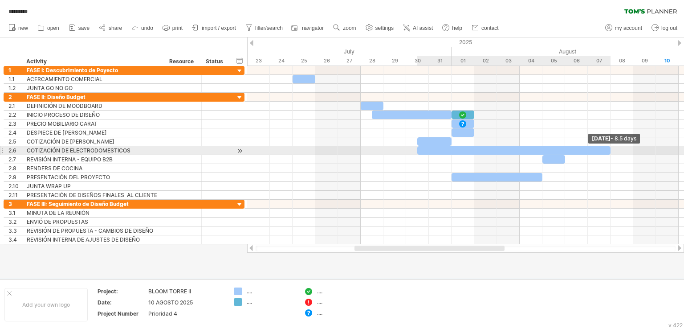
drag, startPoint x: 519, startPoint y: 150, endPoint x: 606, endPoint y: 152, distance: 86.4
click at [606, 152] on div at bounding box center [513, 150] width 193 height 8
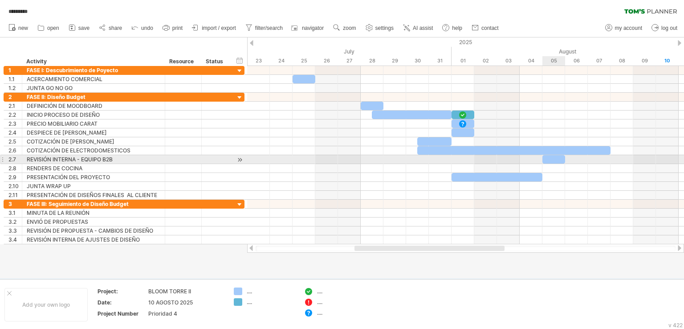
click at [550, 159] on div at bounding box center [554, 159] width 23 height 8
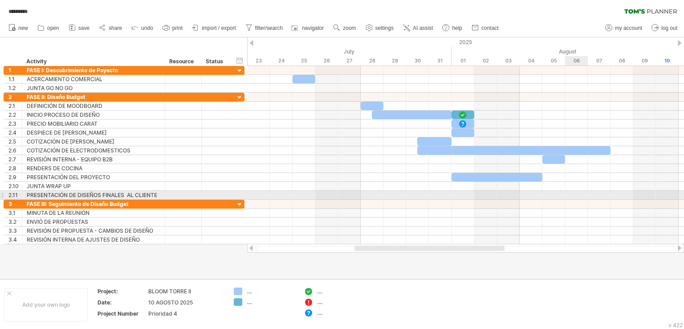
click at [576, 192] on div at bounding box center [465, 195] width 437 height 9
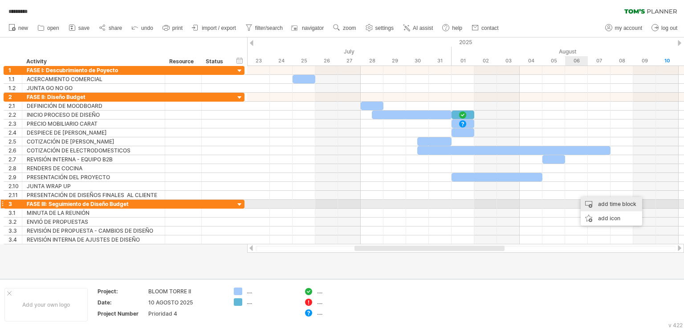
click at [600, 201] on div "add time block" at bounding box center [611, 204] width 61 height 14
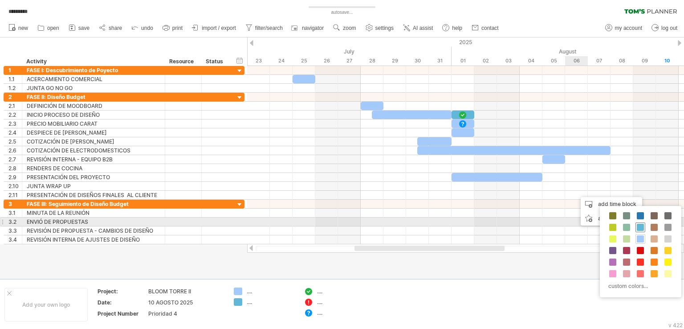
click at [639, 225] on span at bounding box center [640, 227] width 7 height 7
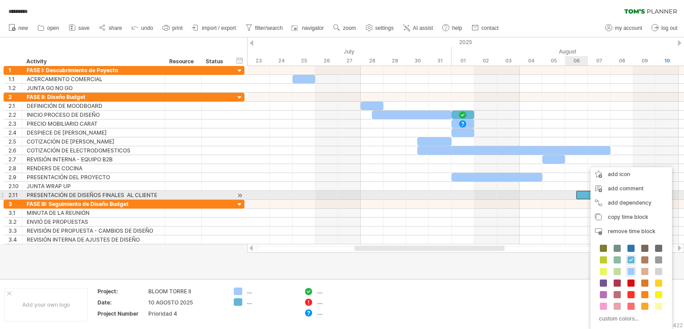
click at [585, 193] on div at bounding box center [587, 195] width 23 height 8
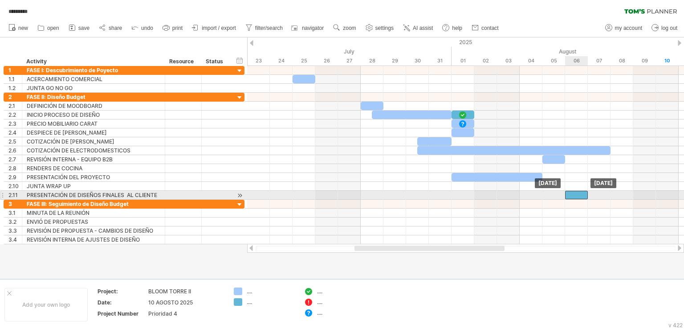
drag, startPoint x: 585, startPoint y: 193, endPoint x: 576, endPoint y: 195, distance: 8.6
click at [576, 195] on div at bounding box center [576, 195] width 23 height 8
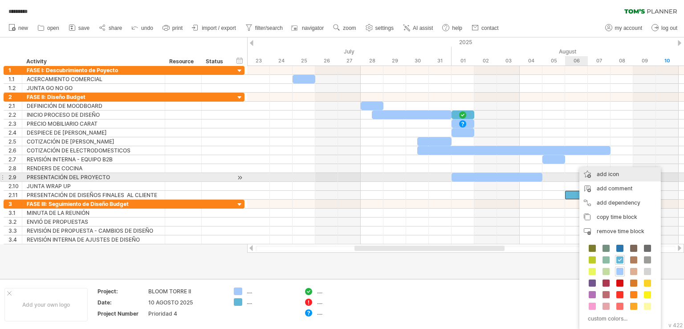
click at [618, 175] on div "add icon" at bounding box center [621, 174] width 82 height 14
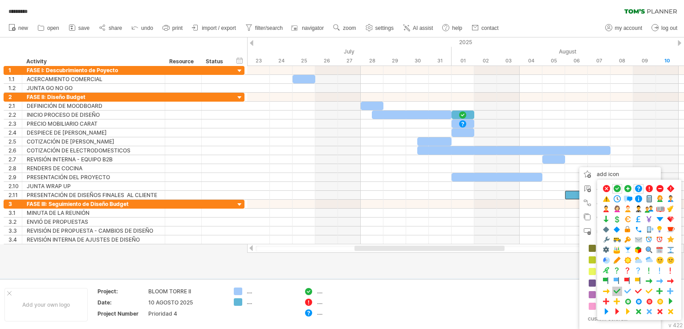
click at [617, 287] on span at bounding box center [617, 291] width 9 height 8
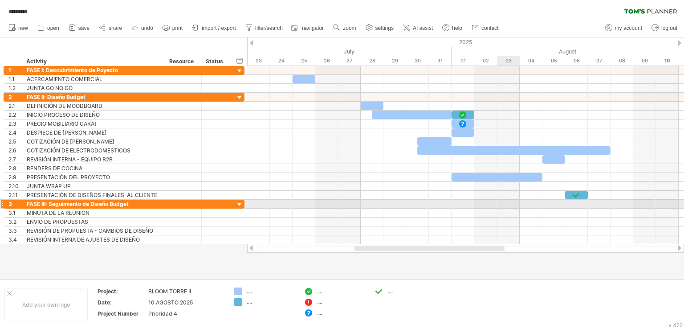
click at [516, 206] on div at bounding box center [465, 204] width 437 height 9
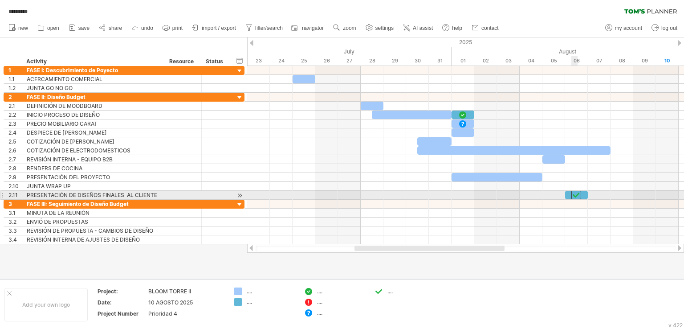
click at [578, 192] on div at bounding box center [577, 195] width 10 height 8
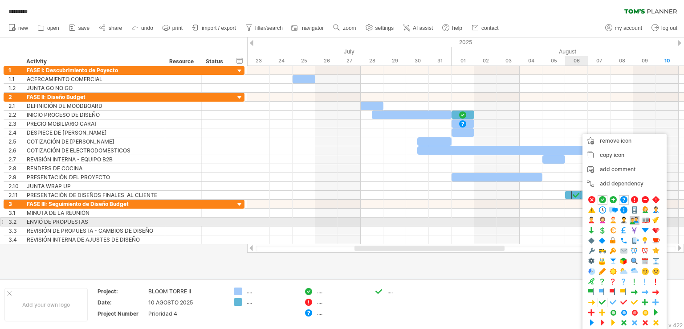
click at [635, 219] on span at bounding box center [634, 220] width 9 height 8
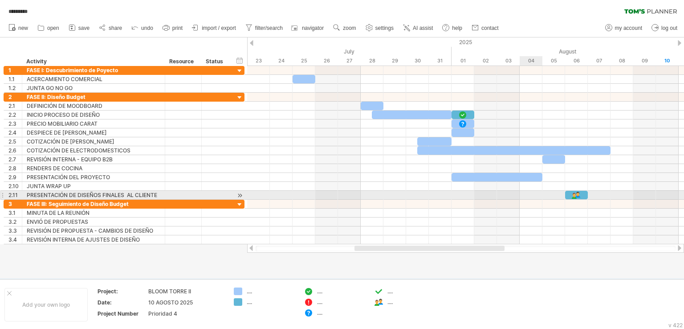
click at [532, 193] on div at bounding box center [465, 195] width 437 height 9
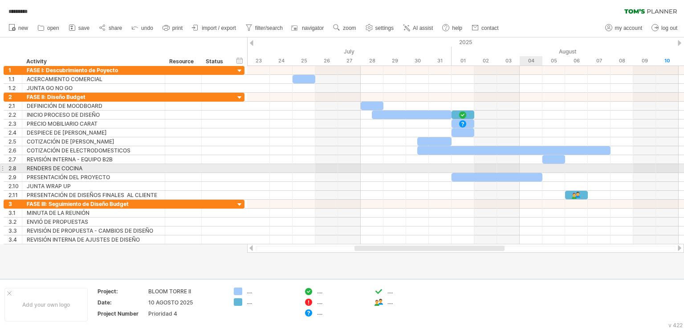
click at [529, 167] on div at bounding box center [465, 168] width 437 height 9
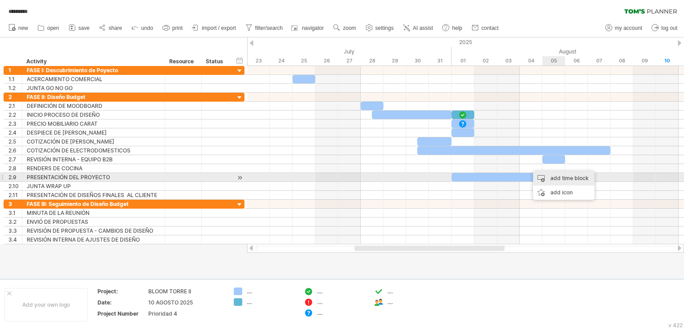
click at [571, 175] on div "add time block" at bounding box center [563, 178] width 61 height 14
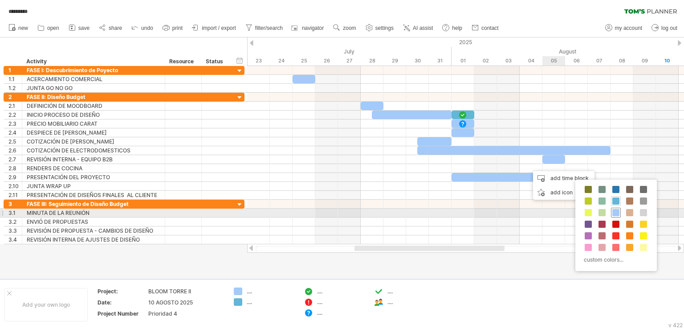
click at [618, 209] on span at bounding box center [616, 212] width 7 height 7
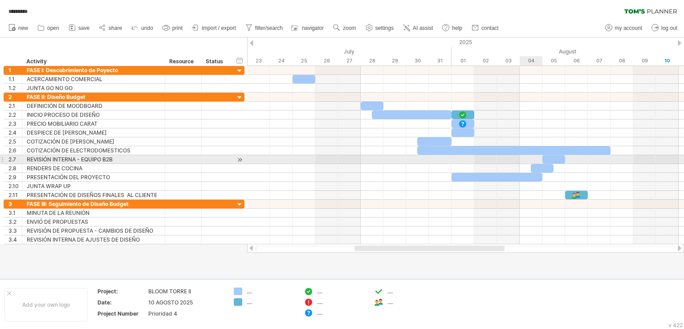
click at [538, 164] on div at bounding box center [542, 168] width 23 height 8
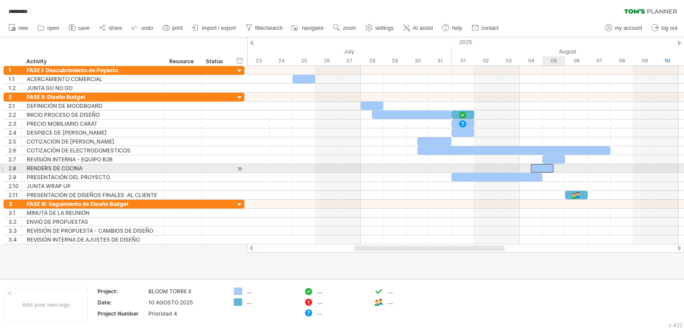
click at [554, 166] on span at bounding box center [554, 168] width 4 height 8
drag, startPoint x: 554, startPoint y: 168, endPoint x: 562, endPoint y: 168, distance: 8.0
click at [564, 168] on span at bounding box center [566, 168] width 4 height 8
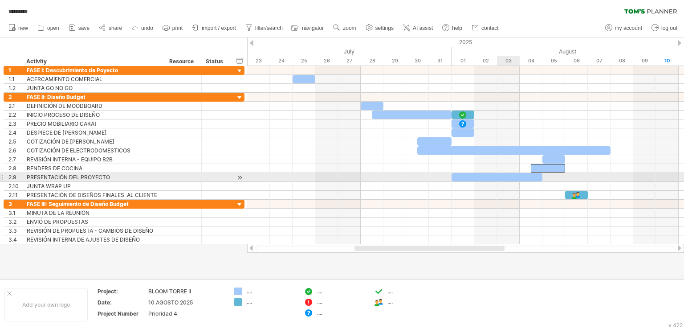
click at [502, 177] on div at bounding box center [497, 177] width 91 height 8
drag, startPoint x: 541, startPoint y: 177, endPoint x: 537, endPoint y: 180, distance: 4.6
click at [537, 180] on div at bounding box center [497, 177] width 91 height 8
click at [551, 173] on div at bounding box center [465, 177] width 437 height 9
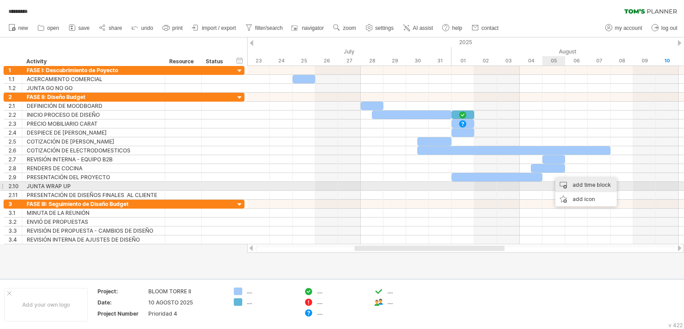
click at [590, 185] on div "add time block" at bounding box center [586, 185] width 61 height 14
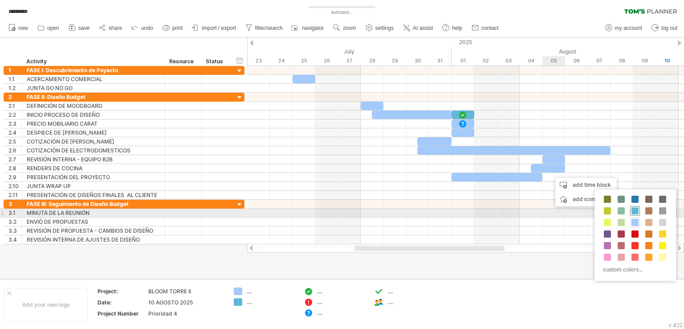
click at [633, 211] on span at bounding box center [635, 210] width 7 height 7
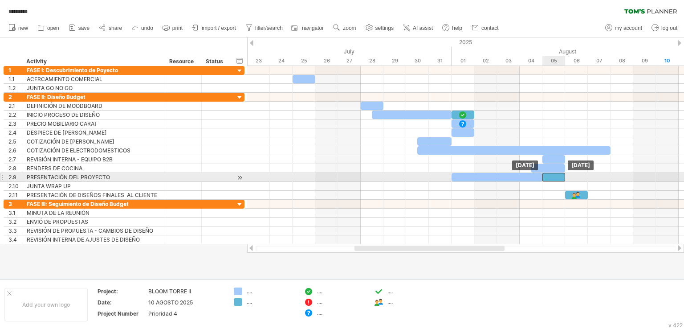
drag, startPoint x: 558, startPoint y: 176, endPoint x: 547, endPoint y: 177, distance: 10.7
click at [547, 177] on div at bounding box center [554, 177] width 23 height 8
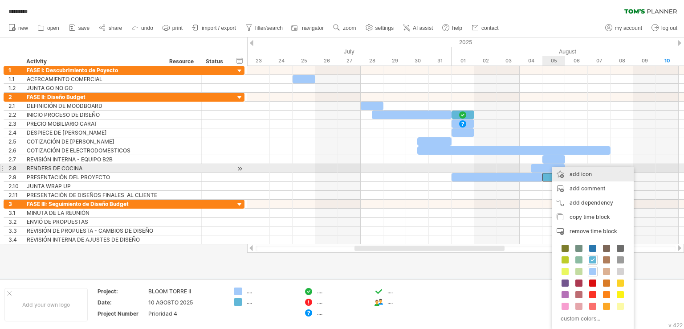
click at [593, 171] on div "add icon" at bounding box center [593, 174] width 82 height 14
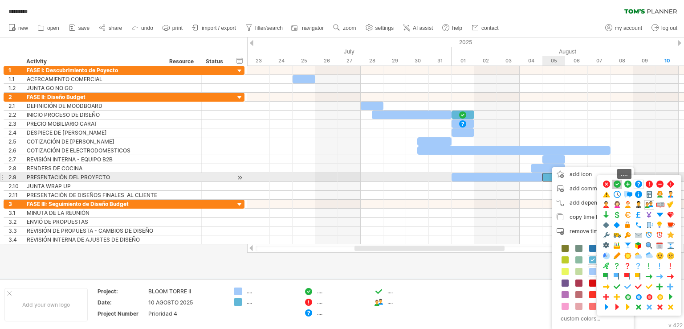
click at [617, 181] on span at bounding box center [617, 184] width 9 height 8
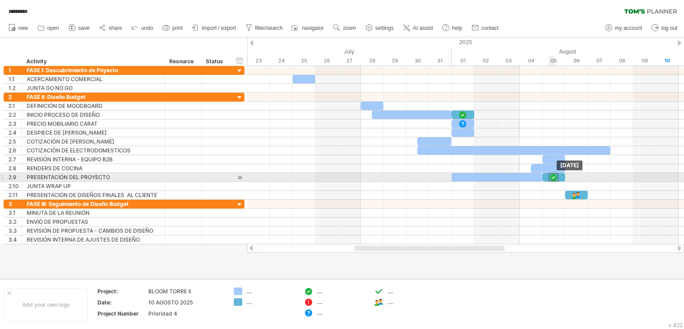
drag, startPoint x: 545, startPoint y: 175, endPoint x: 557, endPoint y: 176, distance: 12.1
click at [557, 176] on div at bounding box center [554, 177] width 10 height 8
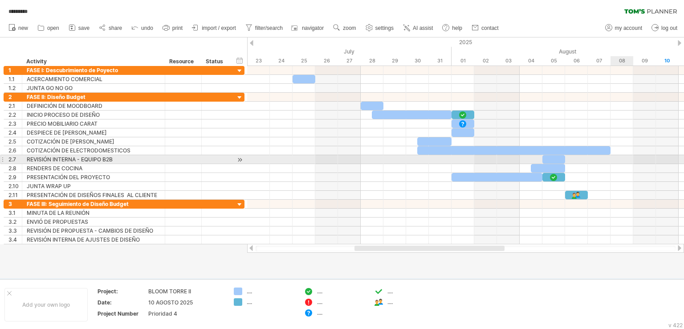
click at [632, 159] on div at bounding box center [465, 159] width 437 height 9
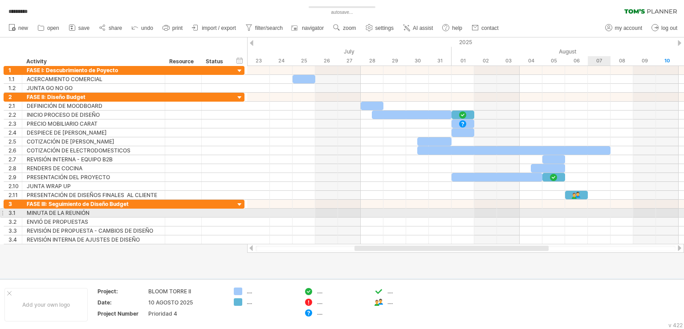
click at [606, 211] on div at bounding box center [465, 212] width 437 height 9
click at [608, 211] on div at bounding box center [465, 212] width 437 height 9
click at [598, 214] on div at bounding box center [465, 212] width 437 height 9
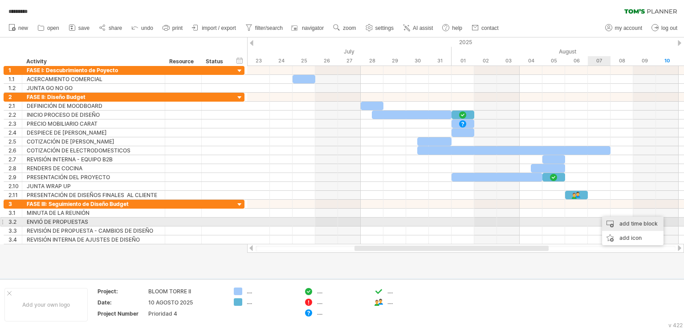
click at [623, 225] on div "add time block" at bounding box center [632, 224] width 61 height 14
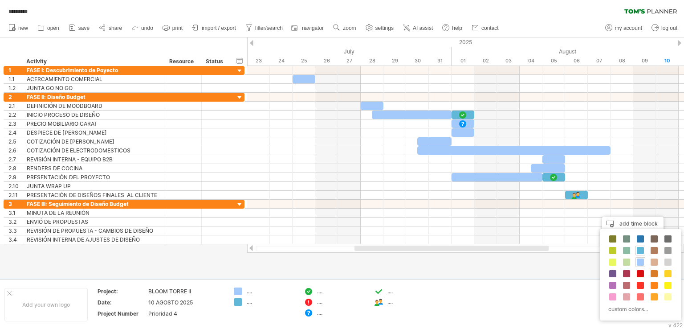
click at [635, 264] on div "custom colors..." at bounding box center [641, 274] width 82 height 91
click at [640, 262] on span at bounding box center [640, 261] width 7 height 7
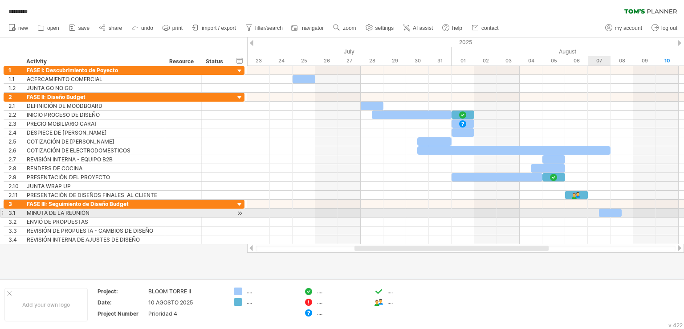
click at [610, 211] on div at bounding box center [610, 212] width 23 height 8
click at [618, 211] on div at bounding box center [610, 212] width 23 height 8
drag, startPoint x: 621, startPoint y: 211, endPoint x: 633, endPoint y: 213, distance: 12.2
click at [633, 213] on span at bounding box center [634, 212] width 4 height 8
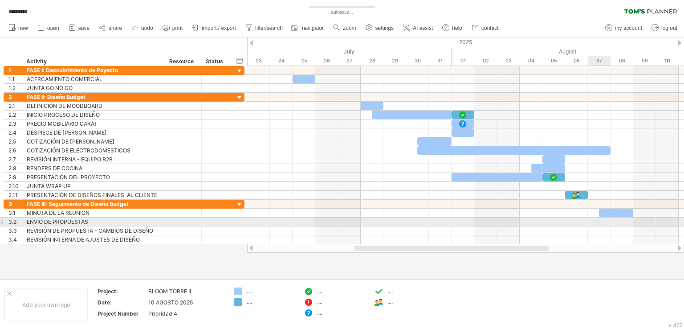
click at [597, 219] on div at bounding box center [465, 221] width 437 height 9
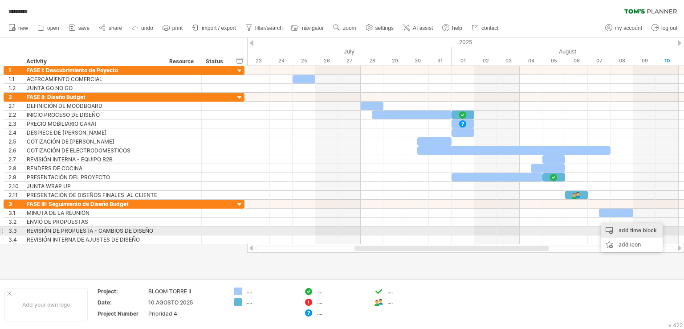
click at [624, 232] on div "add time block" at bounding box center [631, 230] width 61 height 14
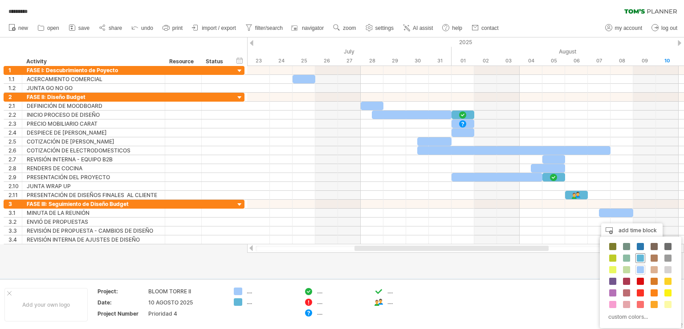
click at [640, 256] on span at bounding box center [640, 257] width 7 height 7
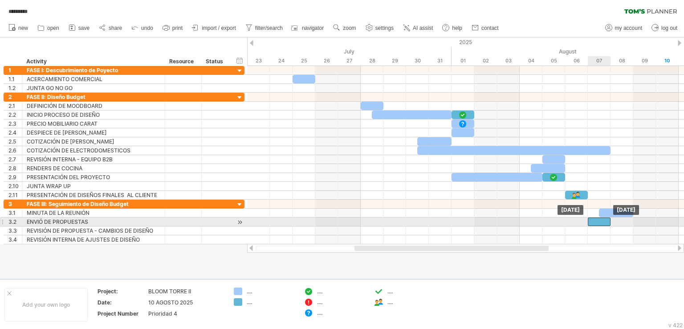
drag, startPoint x: 608, startPoint y: 221, endPoint x: 598, endPoint y: 221, distance: 10.3
click at [598, 221] on div at bounding box center [599, 221] width 23 height 8
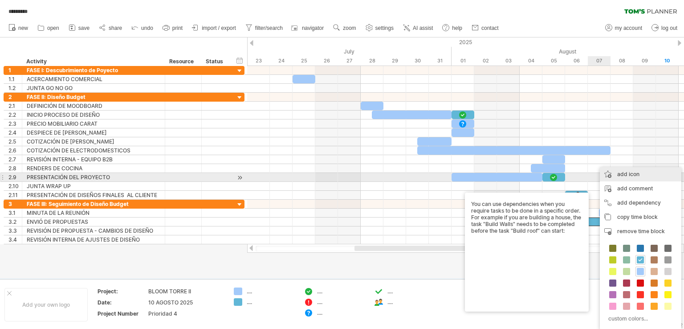
click at [637, 173] on div "add icon" at bounding box center [641, 174] width 82 height 14
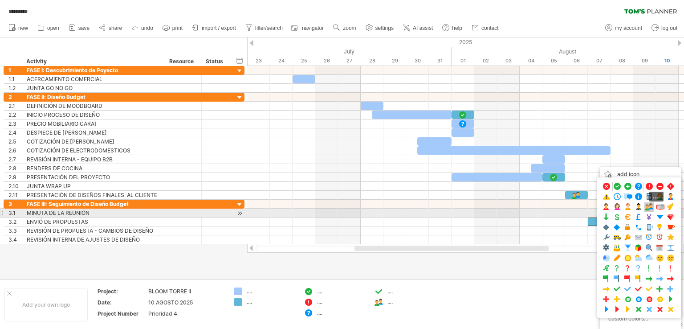
click at [648, 210] on span at bounding box center [649, 207] width 9 height 8
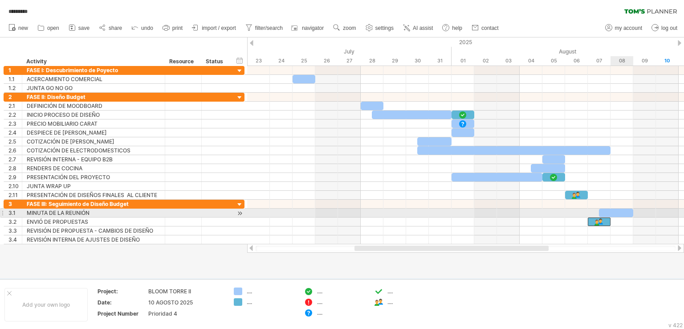
click at [624, 211] on div at bounding box center [616, 212] width 34 height 8
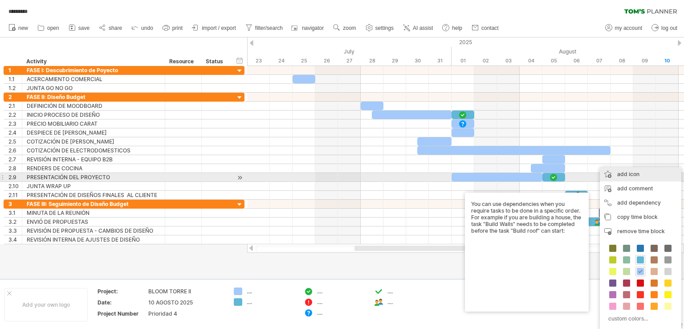
click at [641, 176] on div "add icon" at bounding box center [641, 174] width 82 height 14
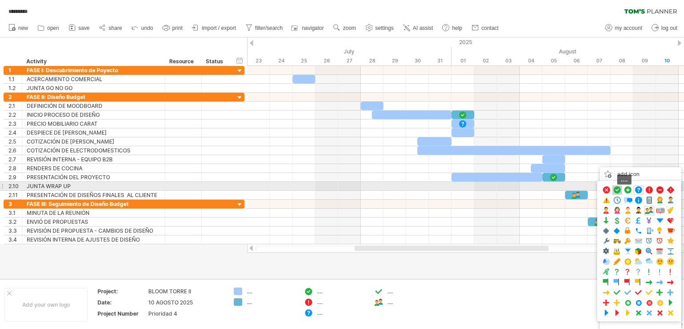
click at [620, 189] on span at bounding box center [617, 190] width 9 height 8
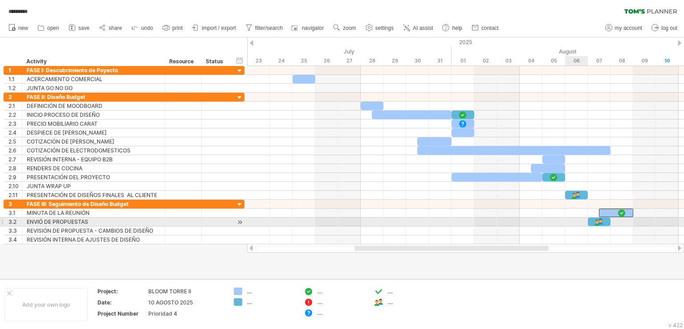
click at [572, 224] on div at bounding box center [465, 221] width 437 height 9
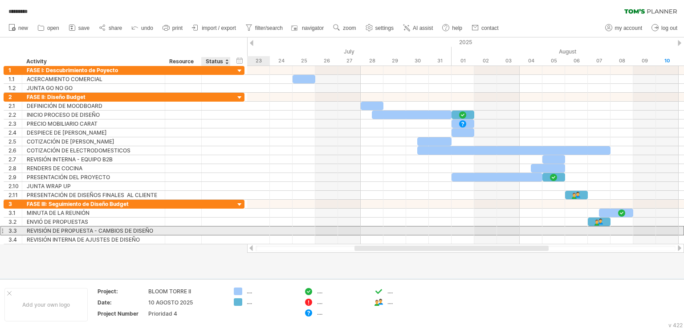
click at [208, 229] on div at bounding box center [216, 230] width 20 height 8
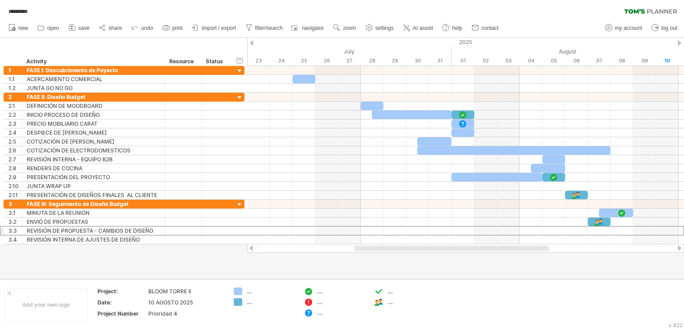
type input "*"
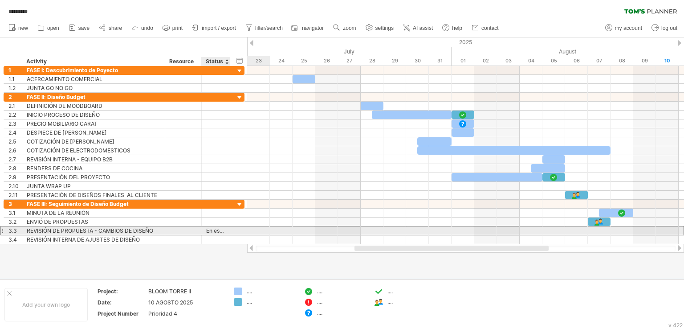
click at [217, 227] on div "En espera" at bounding box center [216, 230] width 20 height 8
click at [212, 229] on input "*********" at bounding box center [216, 230] width 20 height 8
type input "*********"
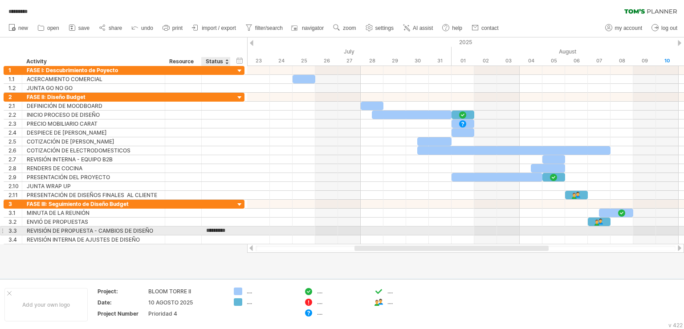
scroll to position [0, 5]
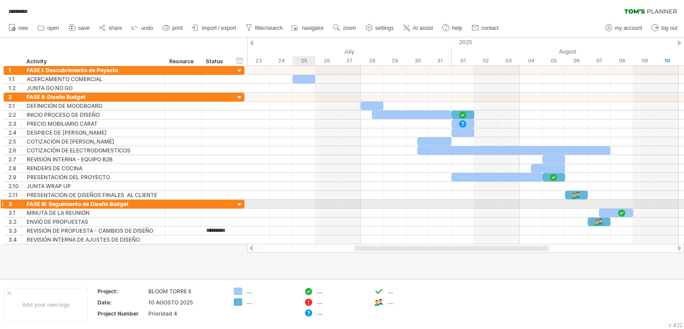
click at [308, 202] on div at bounding box center [465, 204] width 437 height 9
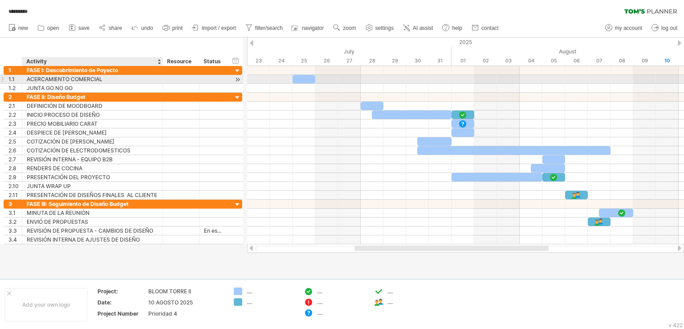
click at [160, 78] on div at bounding box center [161, 79] width 4 height 9
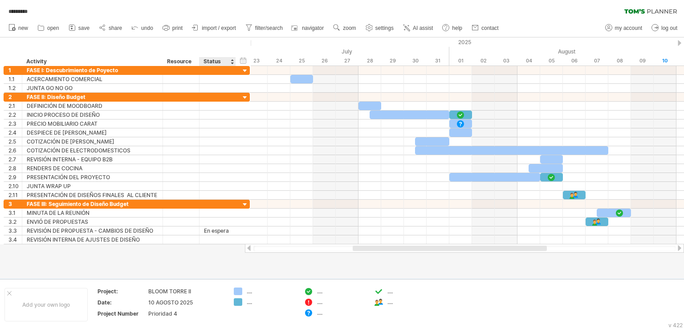
drag, startPoint x: 226, startPoint y: 60, endPoint x: 234, endPoint y: 61, distance: 7.6
click at [234, 61] on div at bounding box center [235, 61] width 3 height 9
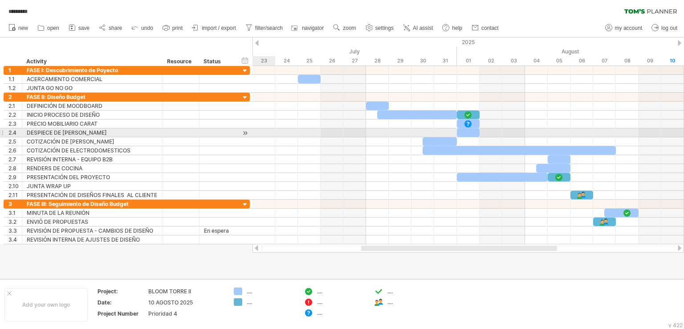
click at [271, 131] on div at bounding box center [469, 132] width 432 height 9
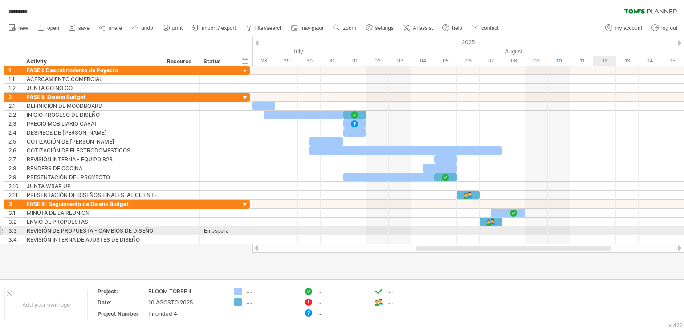
drag, startPoint x: 544, startPoint y: 245, endPoint x: 600, endPoint y: 232, distance: 56.7
click at [600, 232] on div "Trying to reach [DOMAIN_NAME] Connected again... 0% autosave... ********* clear…" at bounding box center [342, 164] width 684 height 329
click at [209, 229] on div "En espera" at bounding box center [217, 230] width 27 height 8
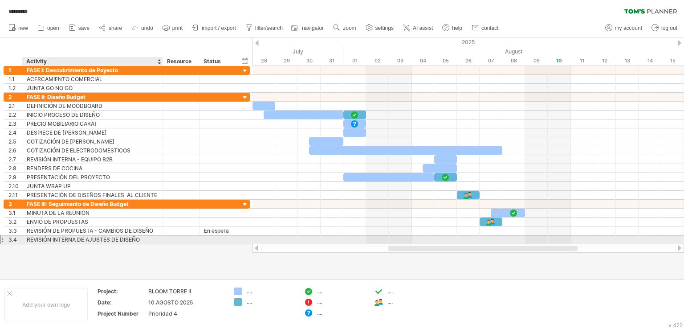
click at [34, 240] on div "REVISIÓN INTERNA DE AJUSTES DE DISEÑO" at bounding box center [92, 239] width 131 height 8
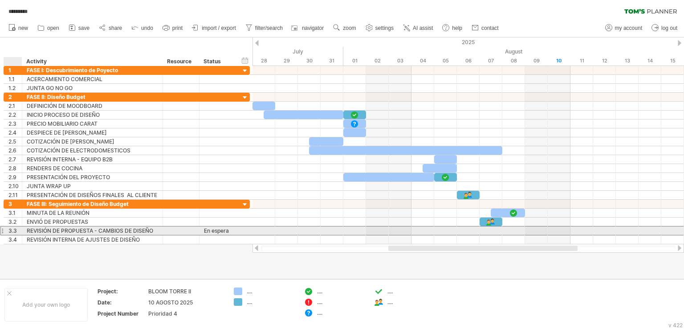
click at [14, 228] on div "3.3" at bounding box center [14, 230] width 13 height 8
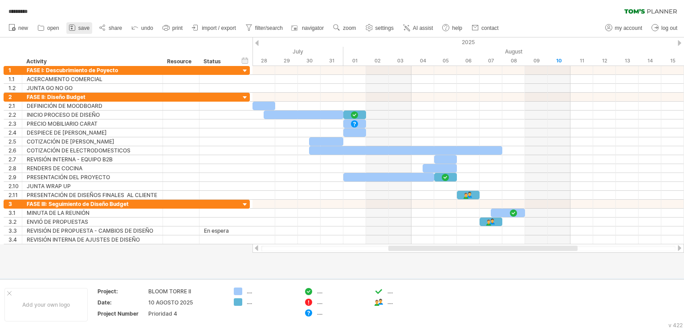
click at [84, 29] on span "save" at bounding box center [83, 28] width 11 height 6
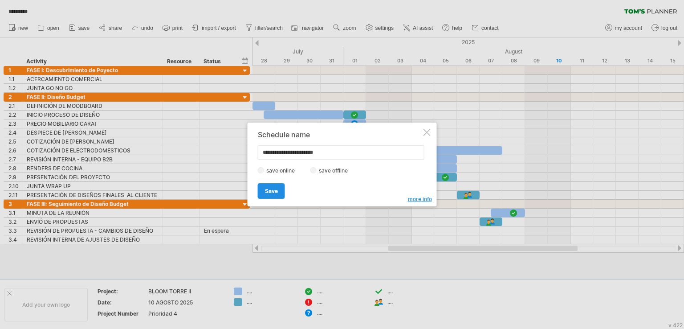
type input "**********"
click at [276, 193] on span "Save" at bounding box center [271, 191] width 13 height 7
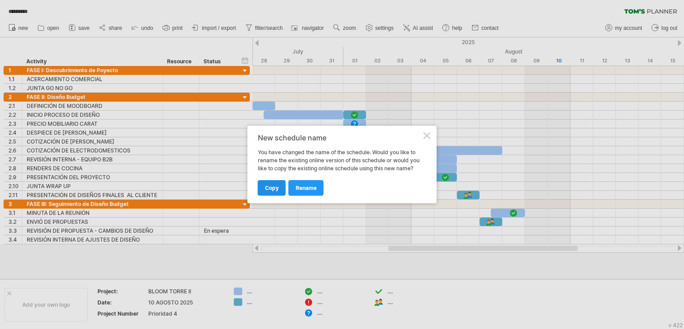
click at [280, 191] on link "copy" at bounding box center [272, 188] width 28 height 16
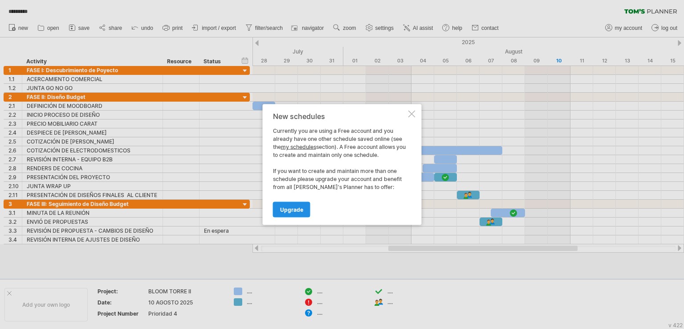
click at [294, 209] on span "Upgrade" at bounding box center [291, 209] width 23 height 7
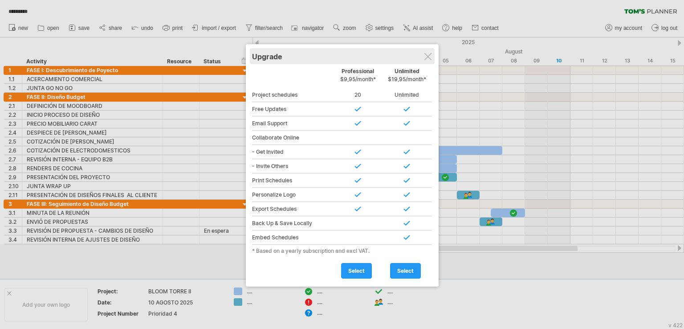
click at [432, 58] on div "Upgrade" at bounding box center [342, 56] width 180 height 16
click at [428, 57] on div at bounding box center [428, 56] width 7 height 7
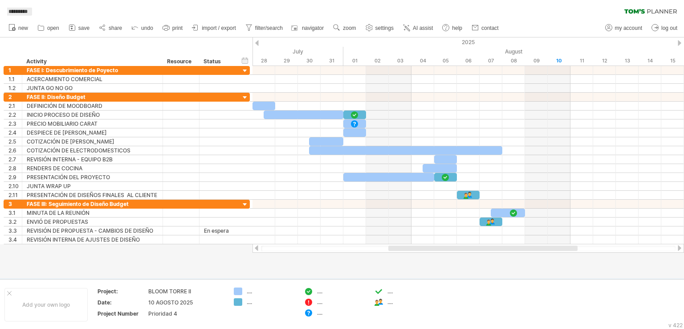
click at [28, 13] on span "*********" at bounding box center [18, 12] width 28 height 8
click at [32, 11] on span "*********" at bounding box center [18, 12] width 28 height 8
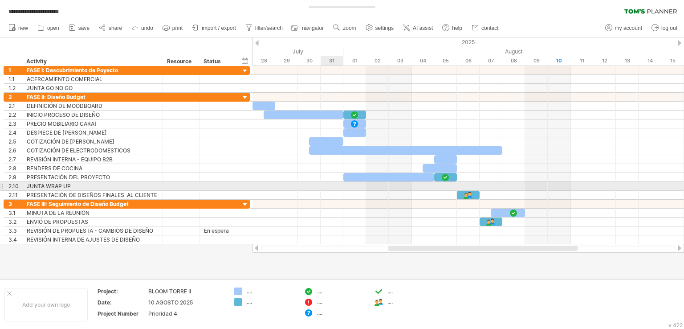
click at [323, 191] on div at bounding box center [469, 195] width 432 height 9
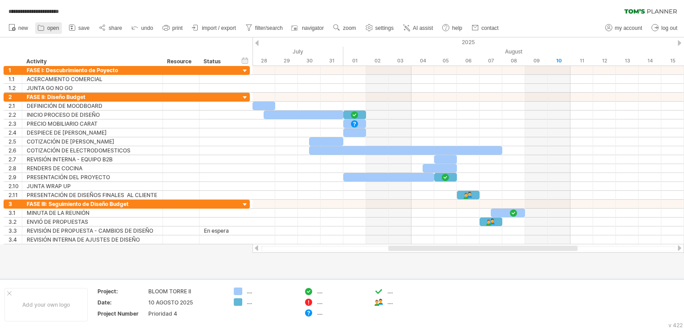
click at [53, 26] on span "open" at bounding box center [53, 28] width 12 height 6
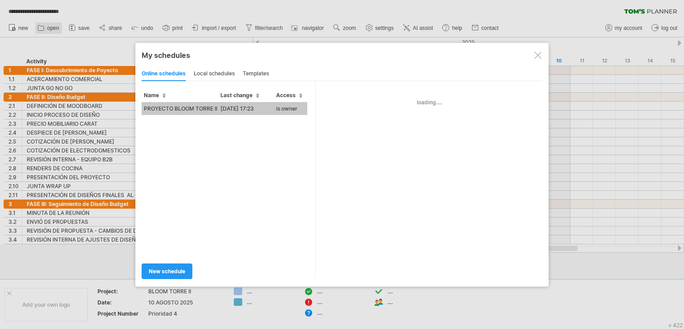
type input "**********"
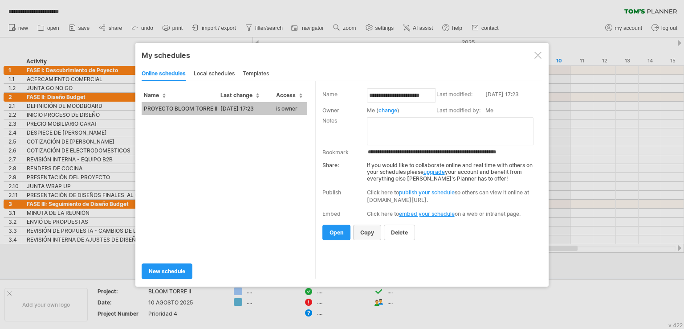
click at [369, 236] on link "copy" at bounding box center [367, 233] width 28 height 16
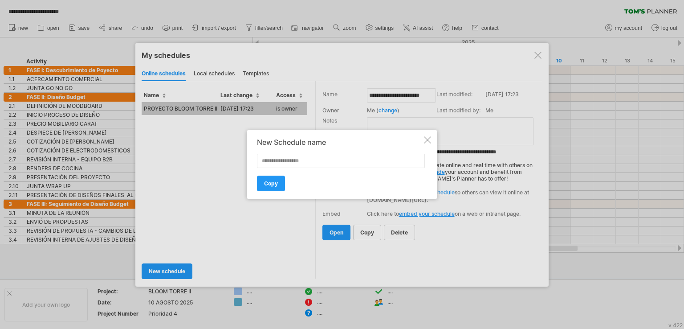
click at [429, 139] on div at bounding box center [427, 139] width 7 height 7
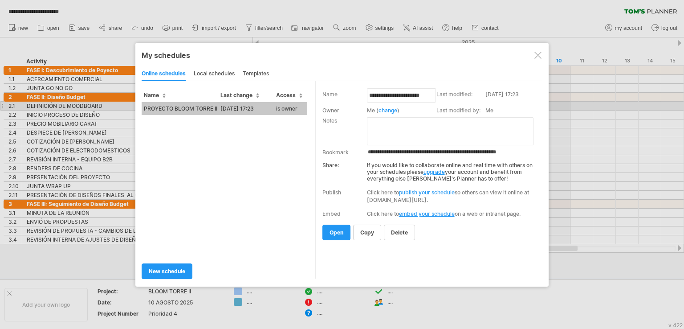
click at [188, 110] on td "PROYECTO BLOOM TORRE II" at bounding box center [180, 108] width 77 height 13
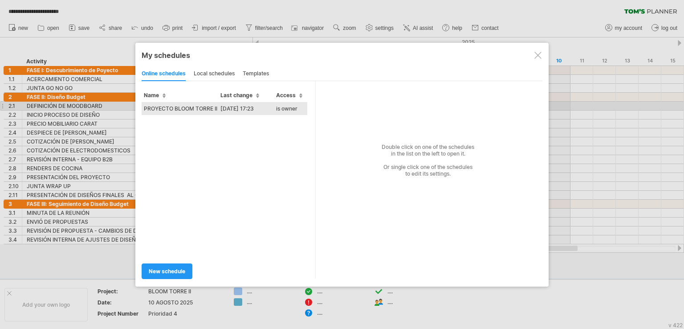
click at [170, 107] on td "PROYECTO BLOOM TORRE II" at bounding box center [180, 108] width 77 height 13
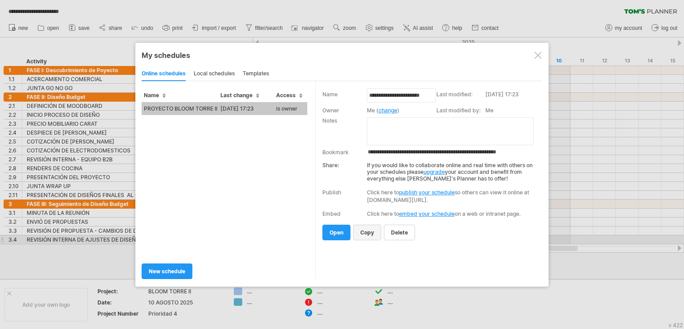
click at [371, 236] on link "copy" at bounding box center [367, 233] width 28 height 16
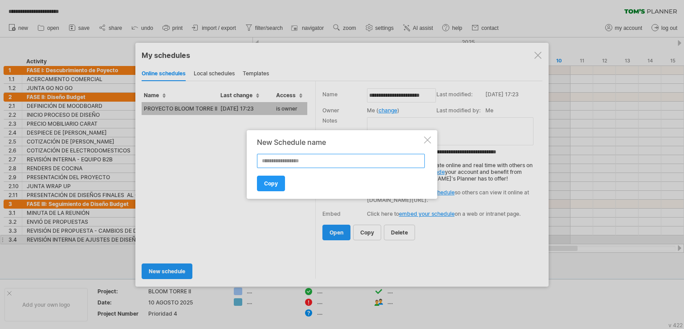
type input "*"
type input "**********"
click at [281, 183] on link "Copy" at bounding box center [271, 184] width 28 height 16
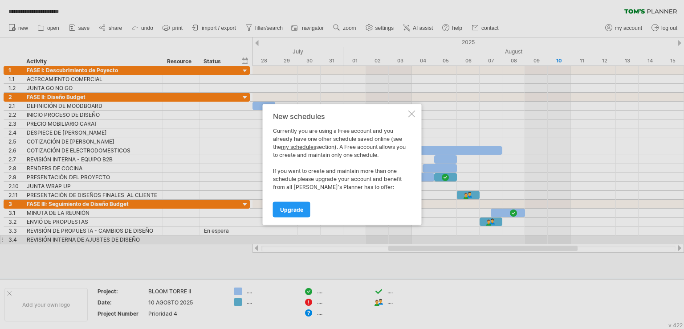
click at [413, 116] on div at bounding box center [412, 113] width 7 height 7
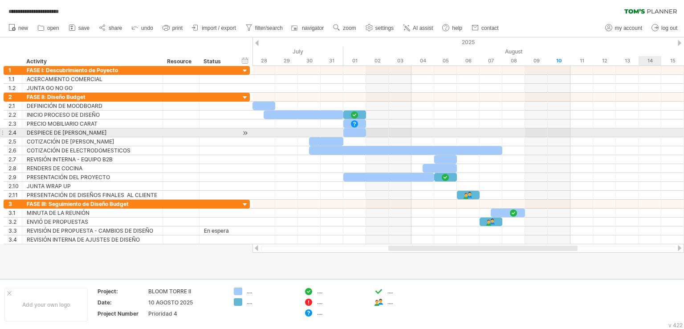
click at [647, 131] on div at bounding box center [469, 132] width 432 height 9
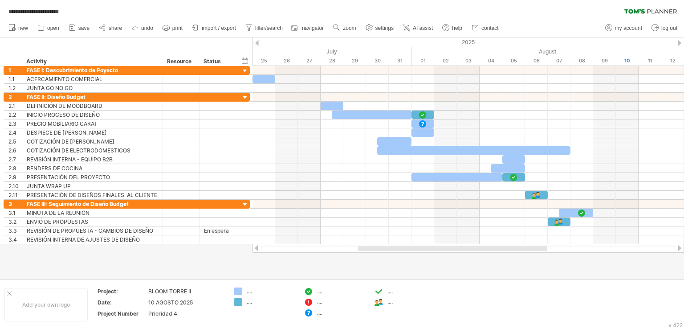
drag, startPoint x: 429, startPoint y: 249, endPoint x: 399, endPoint y: 254, distance: 30.8
click at [399, 254] on div "**********" at bounding box center [342, 164] width 684 height 329
